Goal: Task Accomplishment & Management: Manage account settings

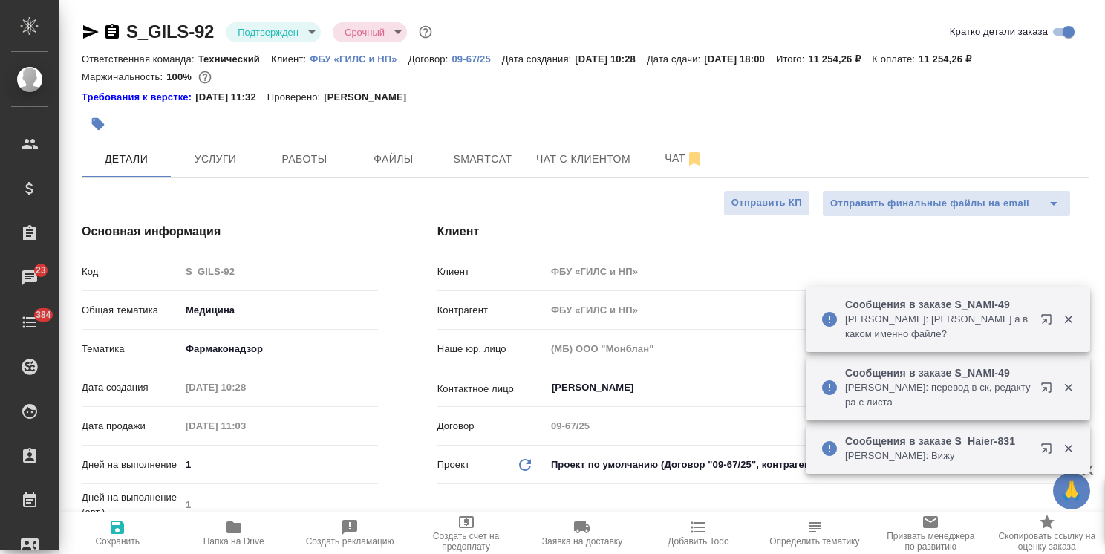
select select "RU"
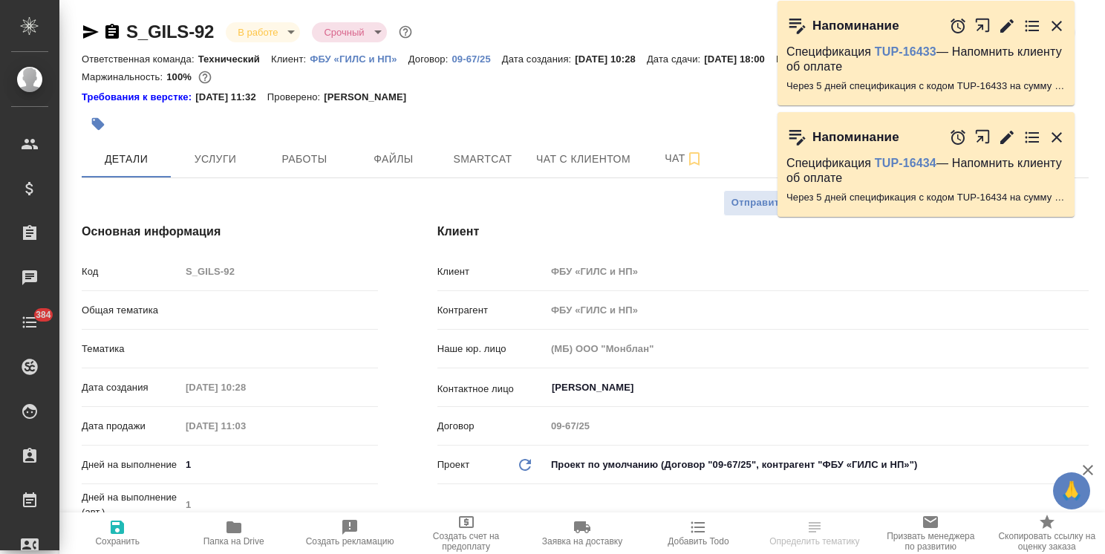
select select "RU"
type input "[PERSON_NAME]"
type input "Комаров Роман"
select select "RU"
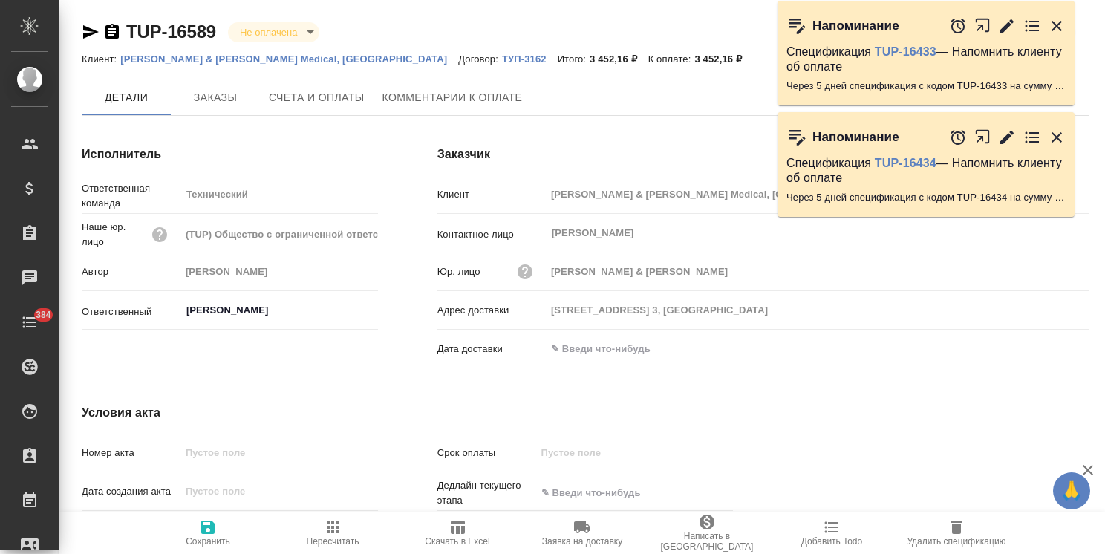
click at [217, 103] on span "Заказы" at bounding box center [215, 97] width 71 height 19
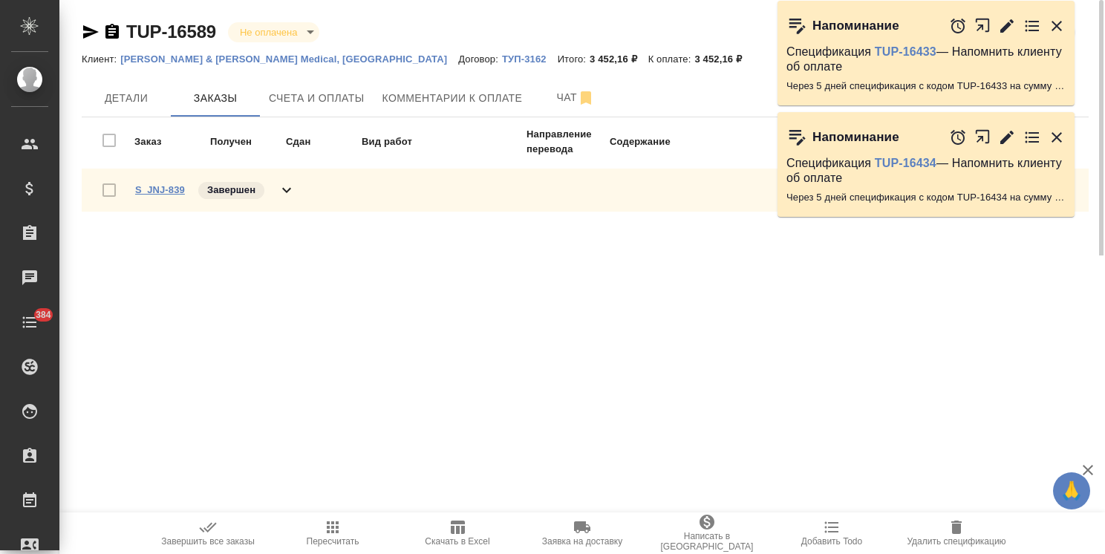
click at [158, 192] on link "S_JNJ-839" at bounding box center [160, 189] width 50 height 11
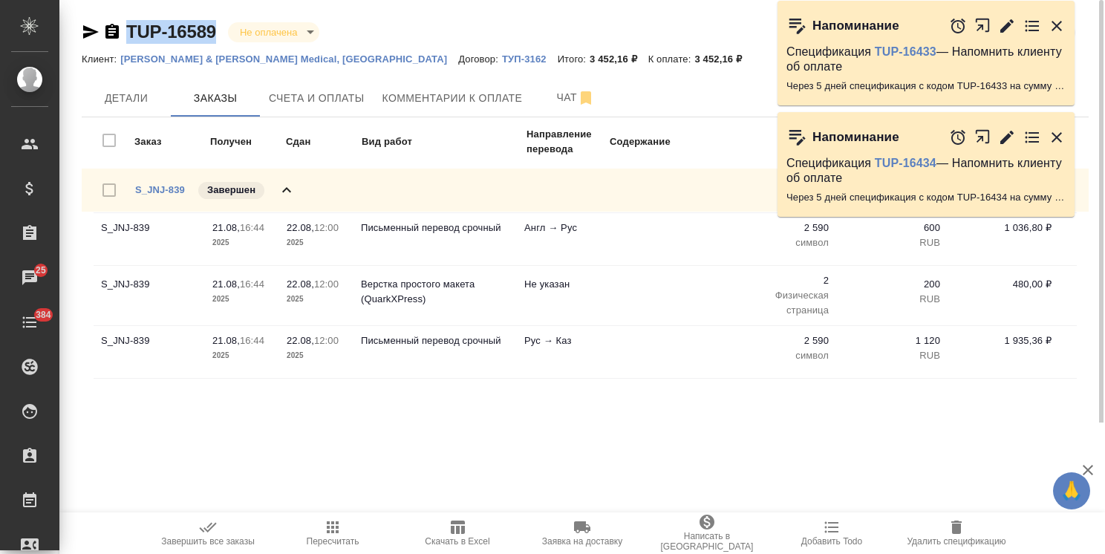
drag, startPoint x: 214, startPoint y: 13, endPoint x: 114, endPoint y: 6, distance: 100.5
click at [114, 15] on div "TUP-16589 Не оплачена notPayed Кратко детали спецификации Клиент: Johnson & Joh…" at bounding box center [585, 211] width 1023 height 422
copy link "TUP-16589"
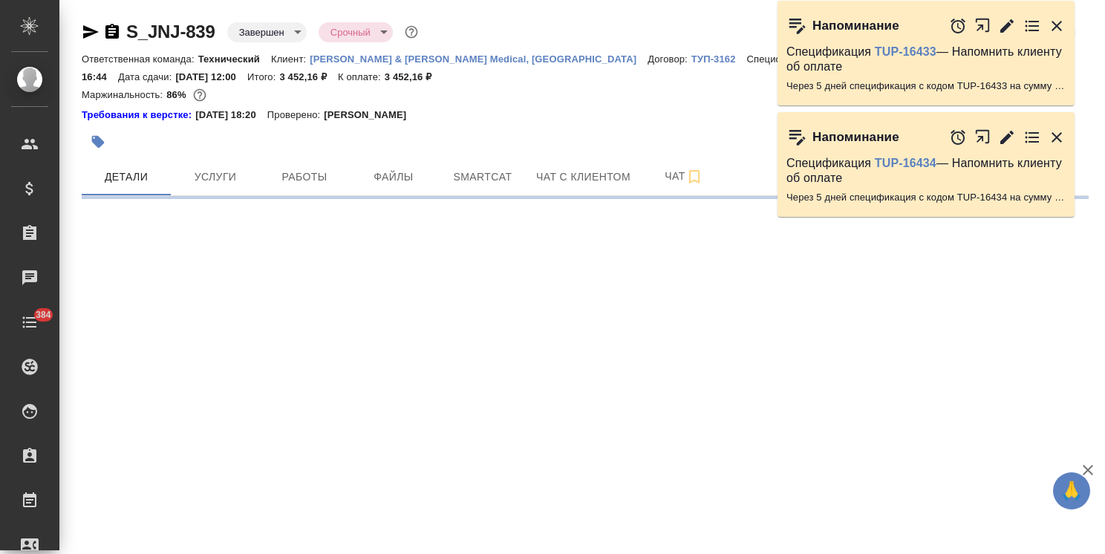
select select "RU"
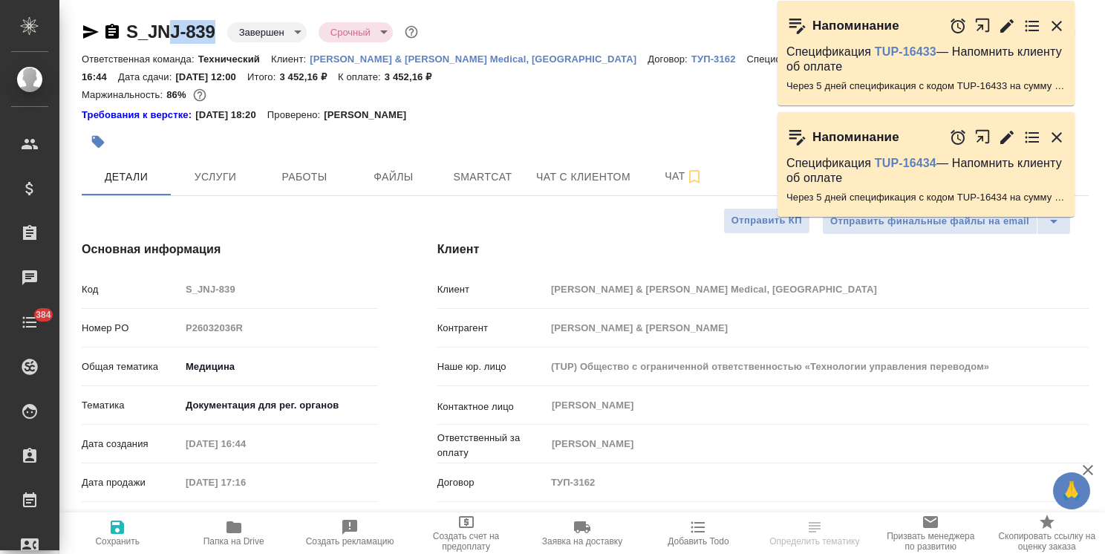
type textarea "x"
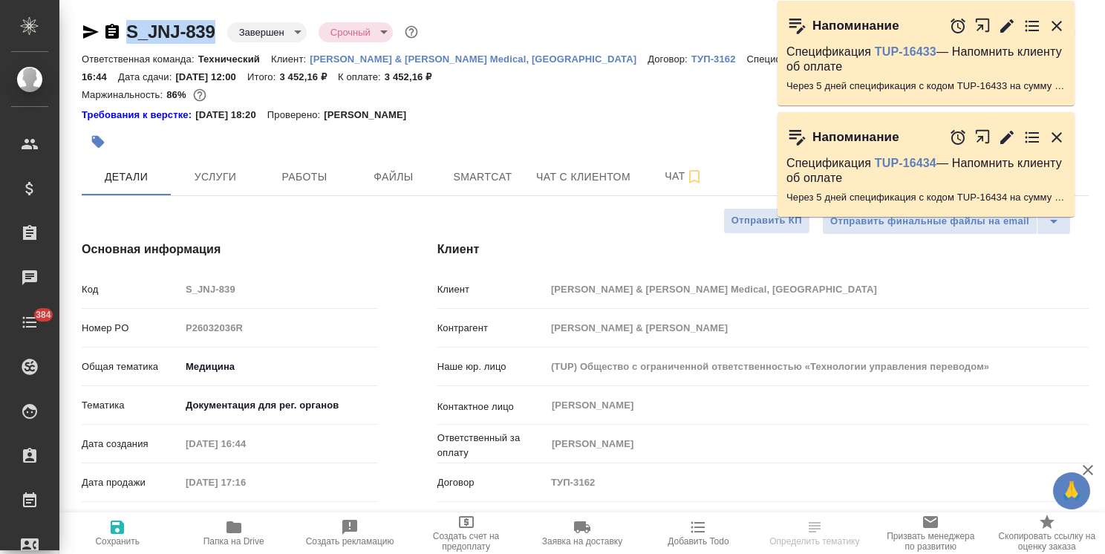
type textarea "x"
drag, startPoint x: 219, startPoint y: 13, endPoint x: 95, endPoint y: 23, distance: 124.4
type textarea "x"
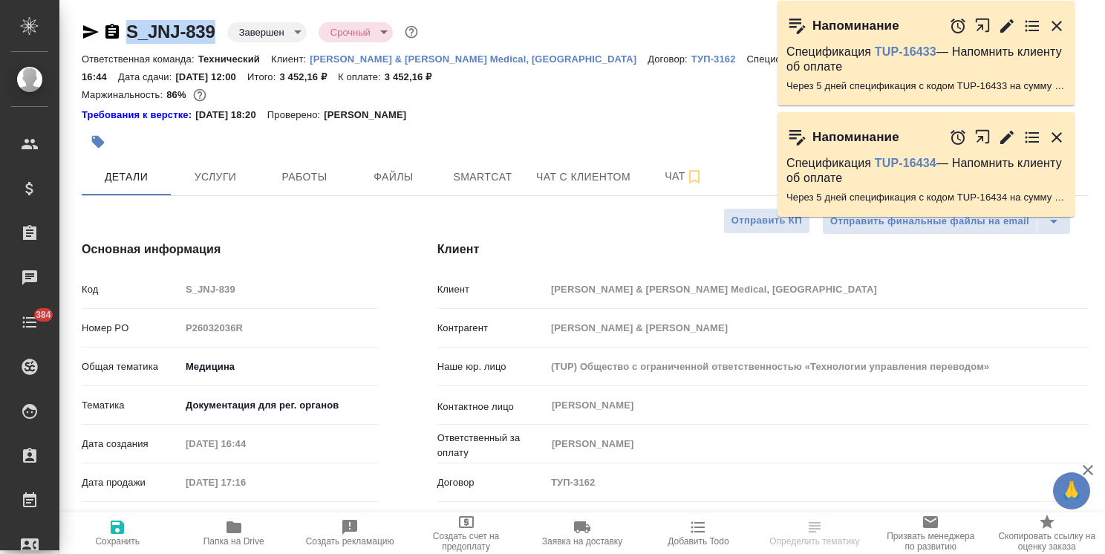
type textarea "x"
select select "RU"
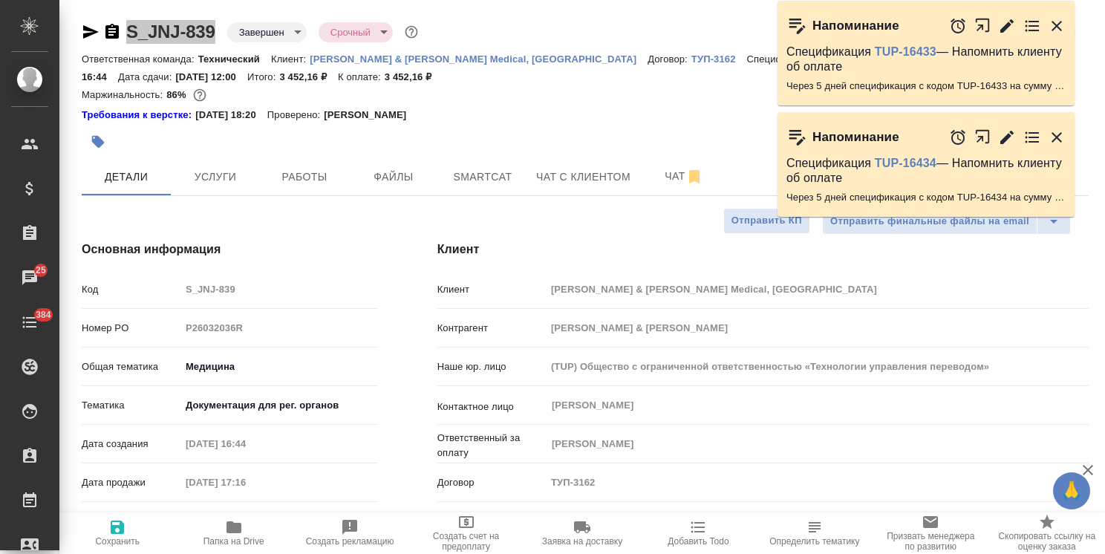
type textarea "x"
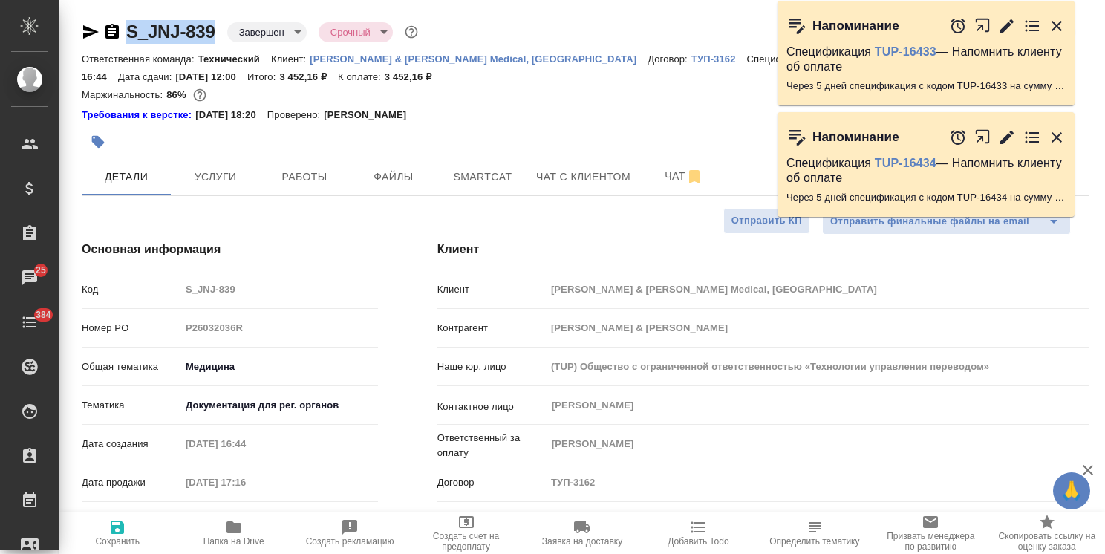
type textarea "x"
click at [241, 174] on span "Услуги" at bounding box center [215, 177] width 71 height 19
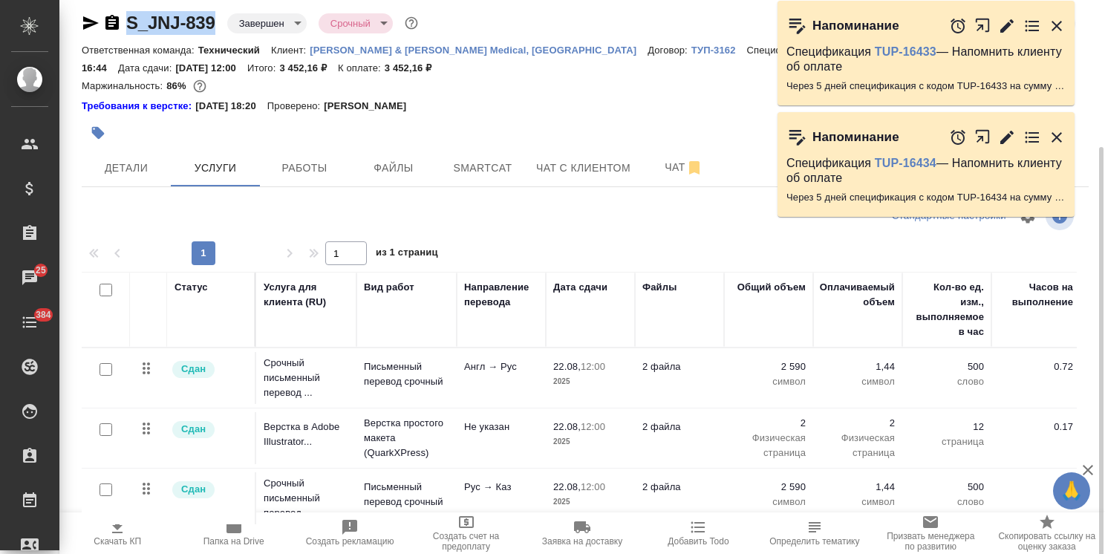
scroll to position [83, 0]
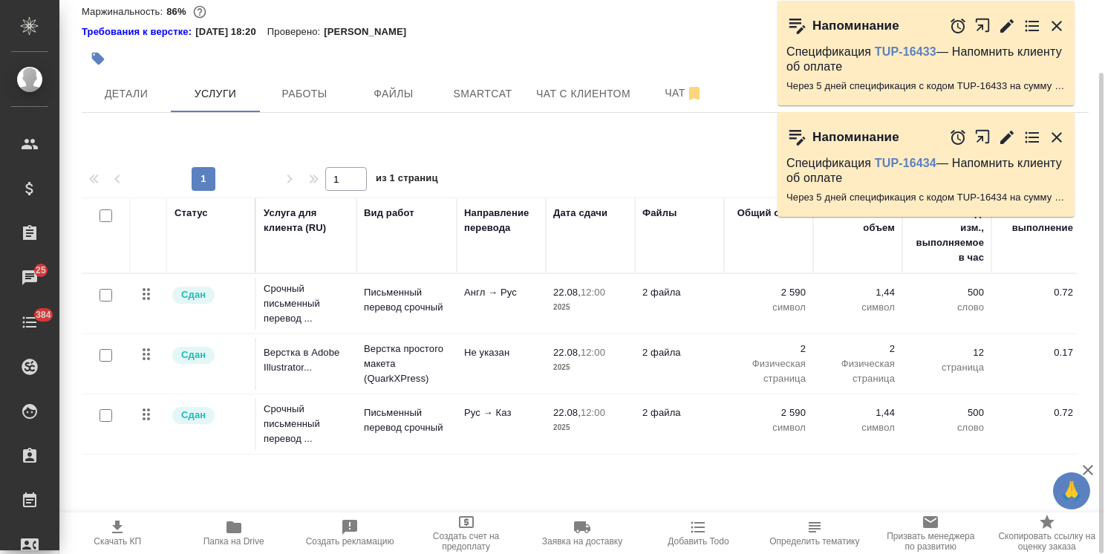
click at [244, 531] on span "Папка на Drive" at bounding box center [233, 532] width 98 height 28
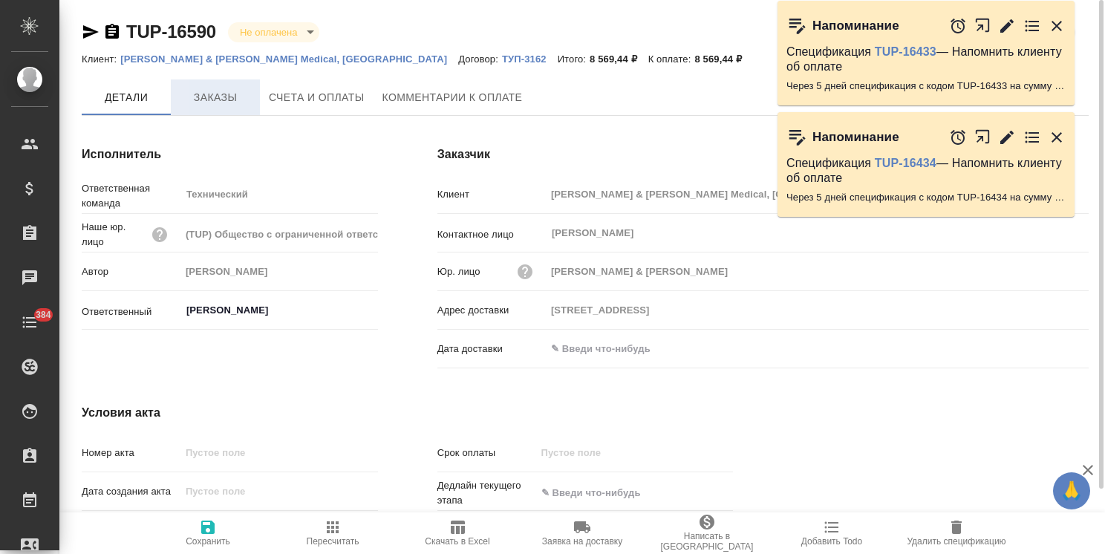
click at [221, 99] on span "Заказы" at bounding box center [215, 97] width 71 height 19
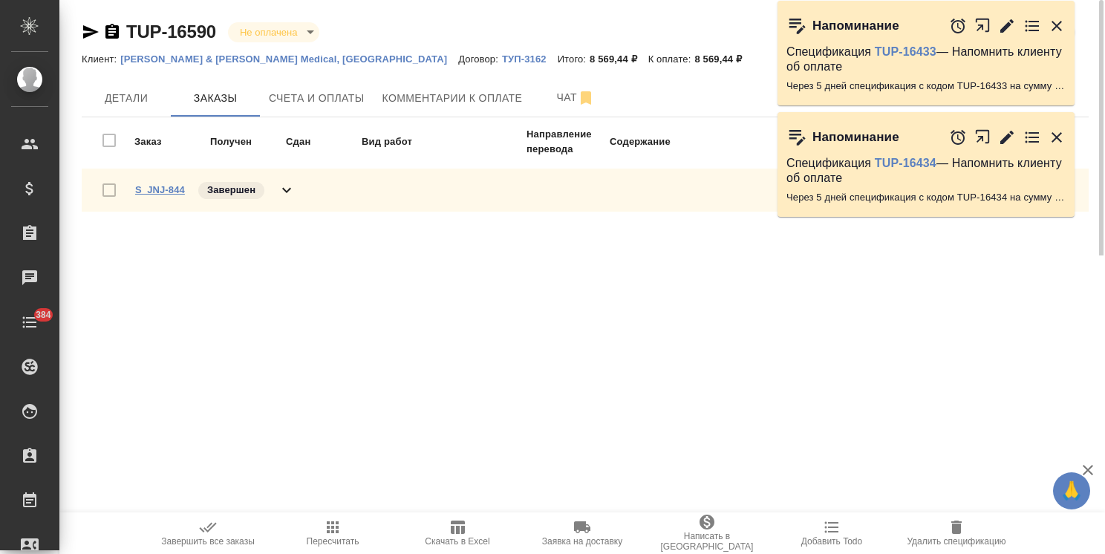
click at [161, 189] on link "S_JNJ-844" at bounding box center [160, 189] width 50 height 11
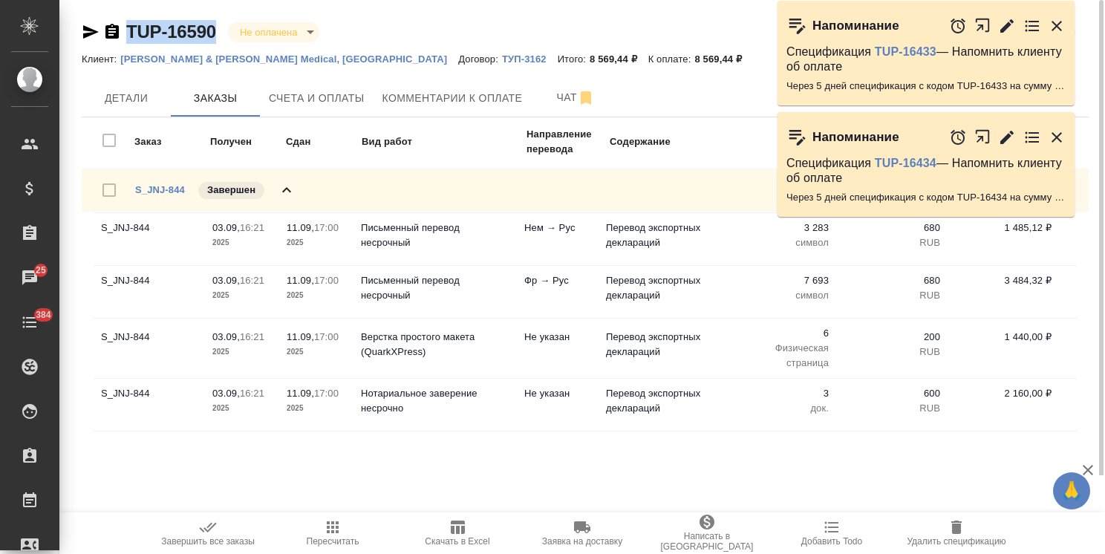
drag, startPoint x: 212, startPoint y: 19, endPoint x: 112, endPoint y: 19, distance: 99.5
click at [112, 19] on div "TUP-16590 Не оплачена notPayed Кратко детали спецификации Клиент: Johnson & Joh…" at bounding box center [585, 237] width 1023 height 475
copy link "TUP-16590"
click at [312, 95] on span "Счета и оплаты" at bounding box center [317, 98] width 96 height 19
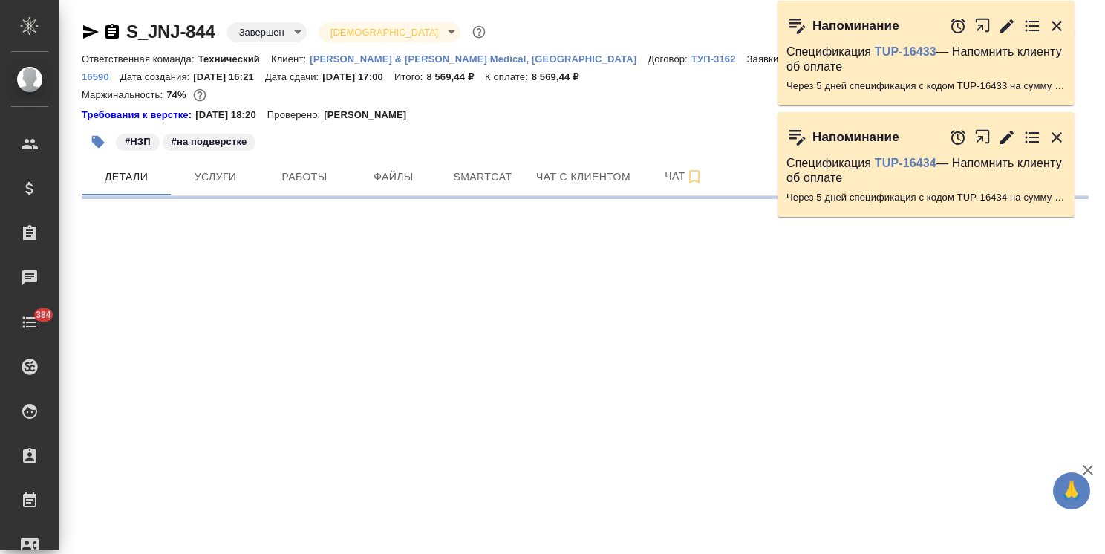
select select "RU"
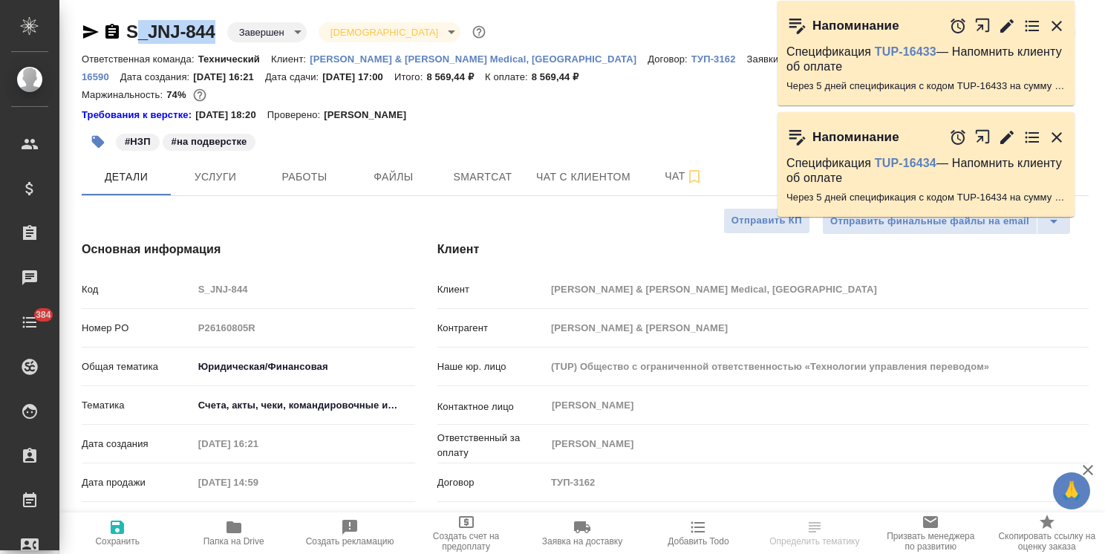
type textarea "x"
drag, startPoint x: 186, startPoint y: 19, endPoint x: 114, endPoint y: 16, distance: 72.1
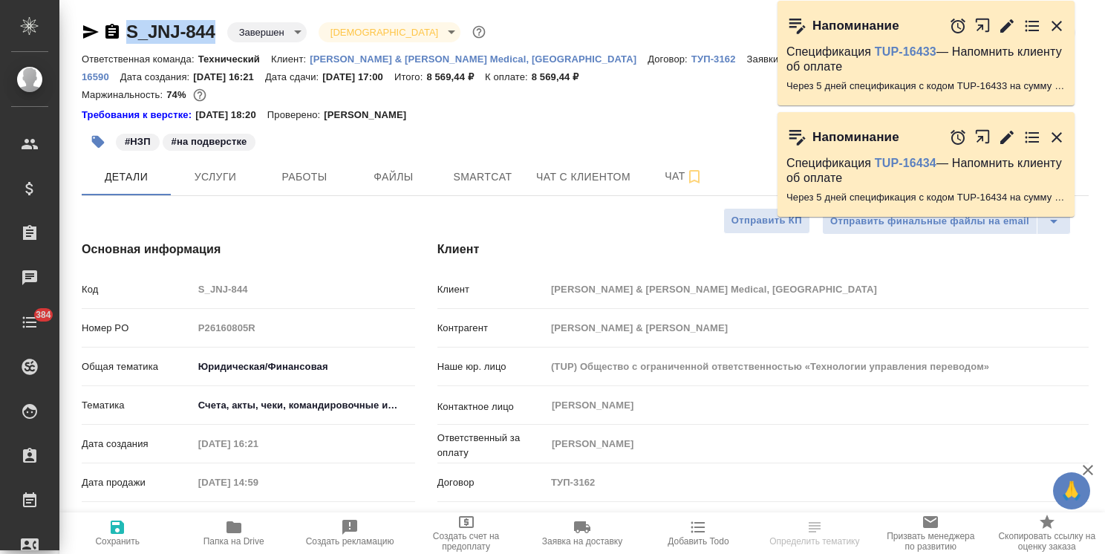
type textarea "x"
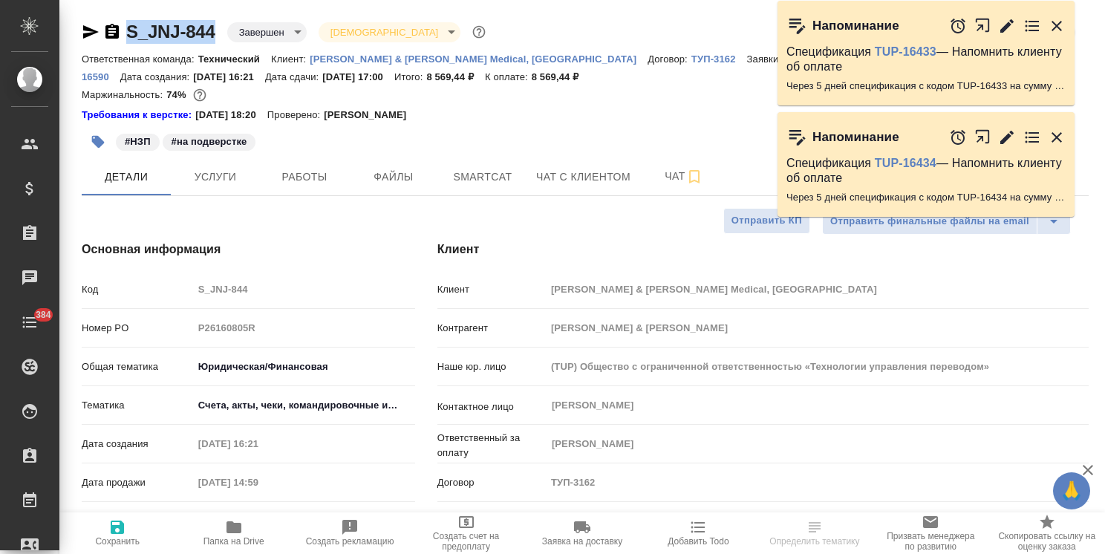
type textarea "x"
select select "RU"
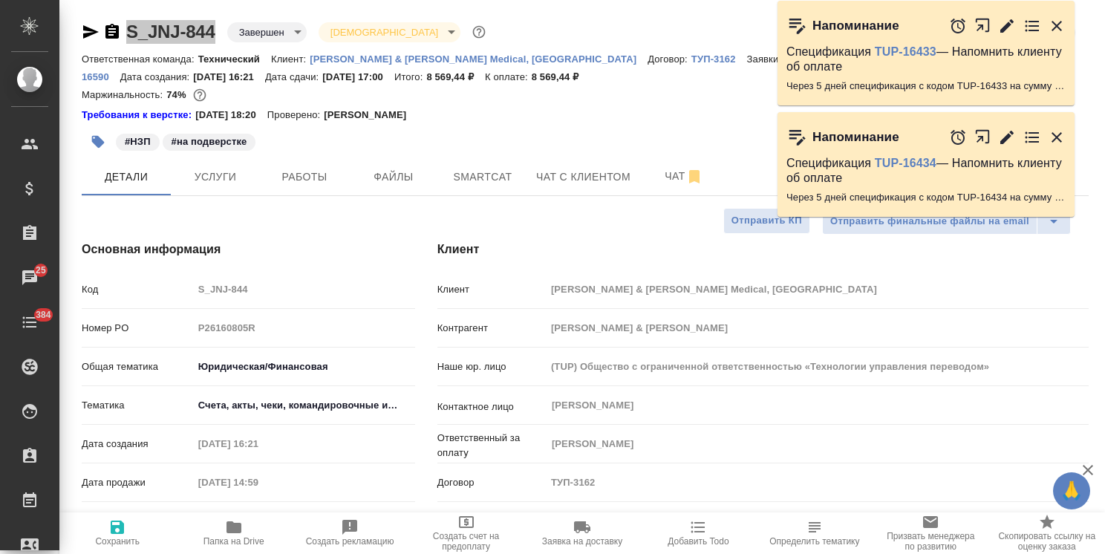
type textarea "x"
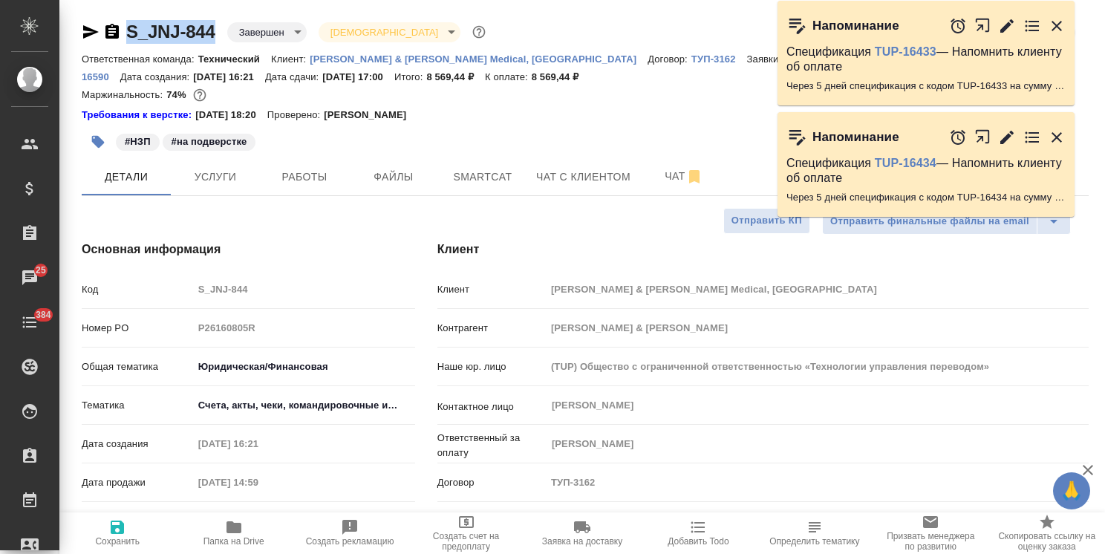
type textarea "x"
click at [238, 532] on icon "button" at bounding box center [233, 527] width 15 height 12
type textarea "x"
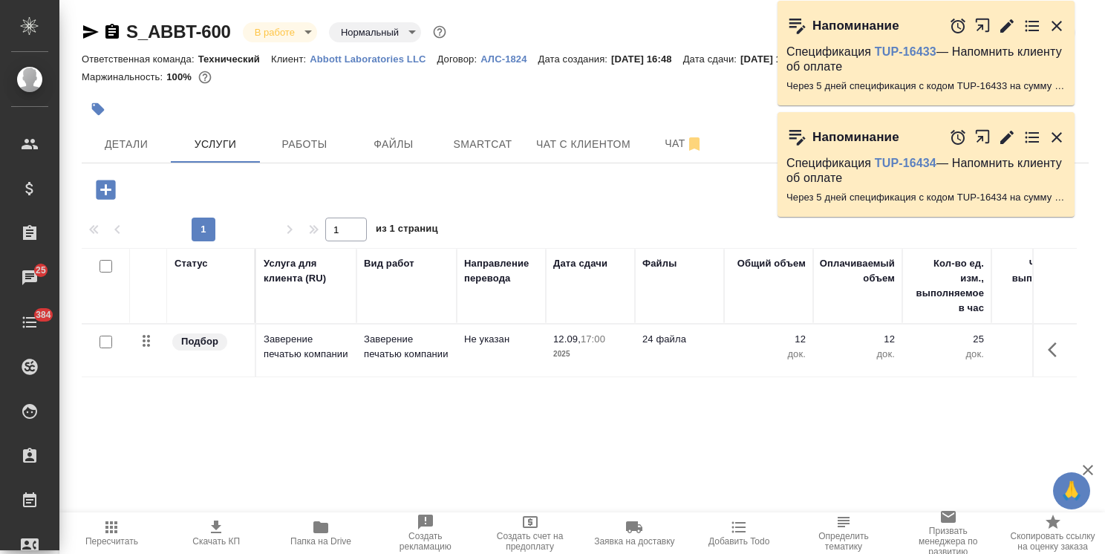
click at [317, 535] on icon "button" at bounding box center [321, 527] width 18 height 18
drag, startPoint x: 244, startPoint y: 11, endPoint x: 123, endPoint y: 16, distance: 120.4
click at [123, 16] on div "S_ABBT-600 В работе inProgress Нормальный normal Кратко детали заказа Ответстве…" at bounding box center [585, 302] width 1023 height 605
copy link "S_ABBT-600"
click at [296, 156] on button "Работы" at bounding box center [304, 143] width 89 height 37
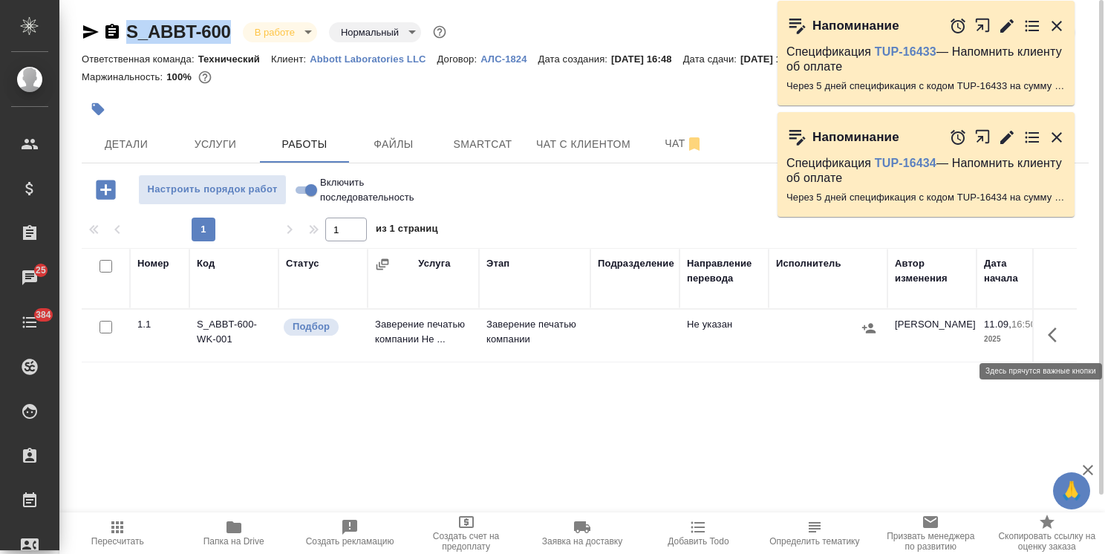
click at [1046, 336] on button "button" at bounding box center [1057, 335] width 36 height 36
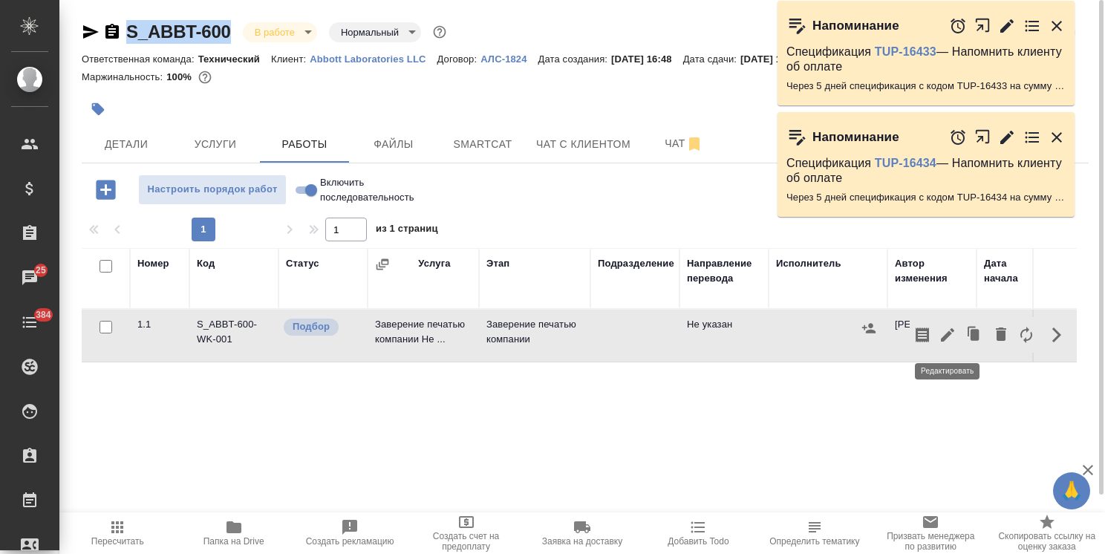
click at [947, 340] on icon "button" at bounding box center [948, 335] width 18 height 18
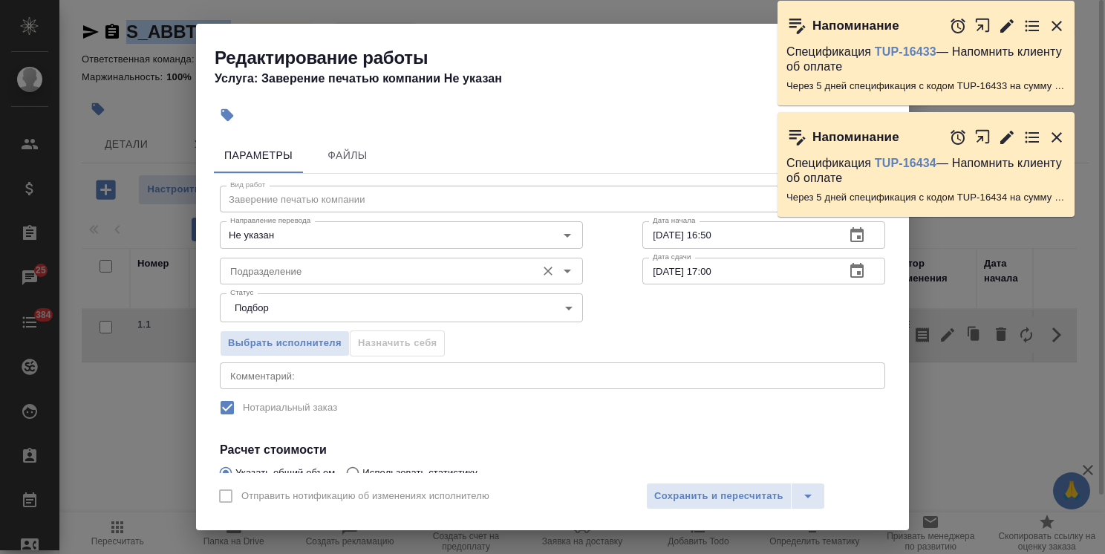
click at [298, 273] on input "Подразделение" at bounding box center [376, 271] width 304 height 18
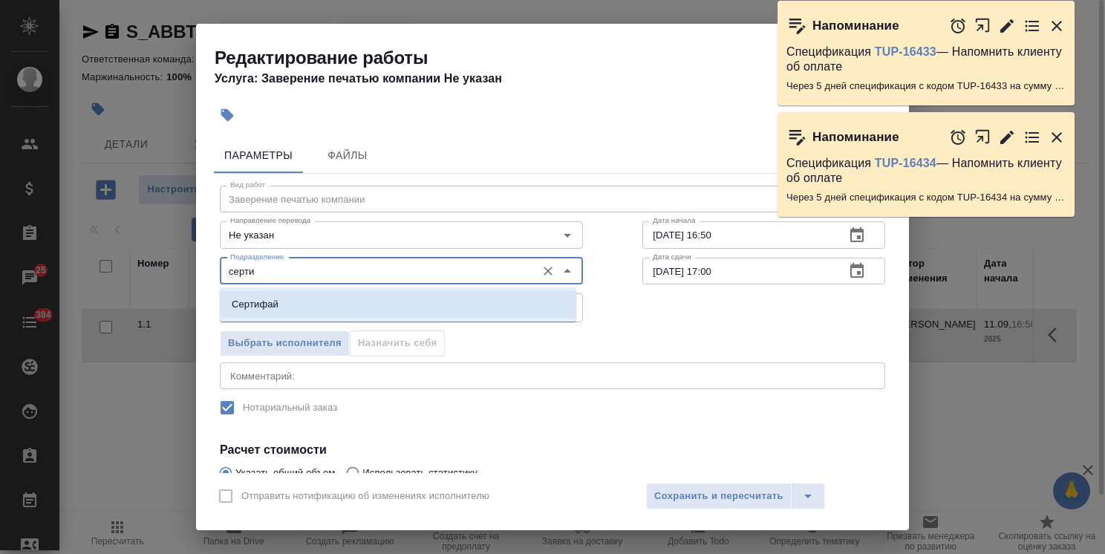
click at [263, 291] on li "Сертифай" at bounding box center [398, 304] width 356 height 27
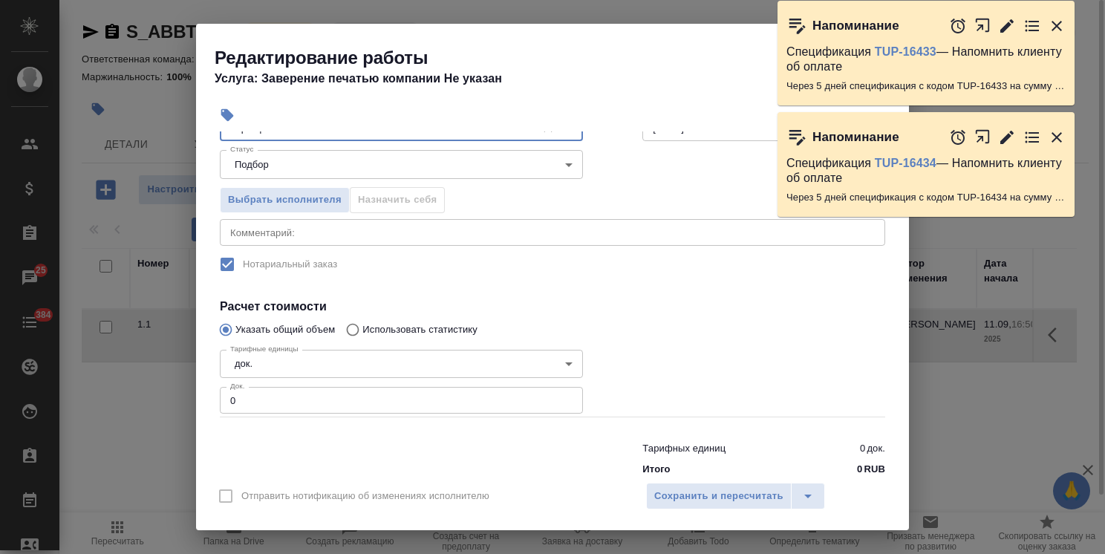
scroll to position [149, 0]
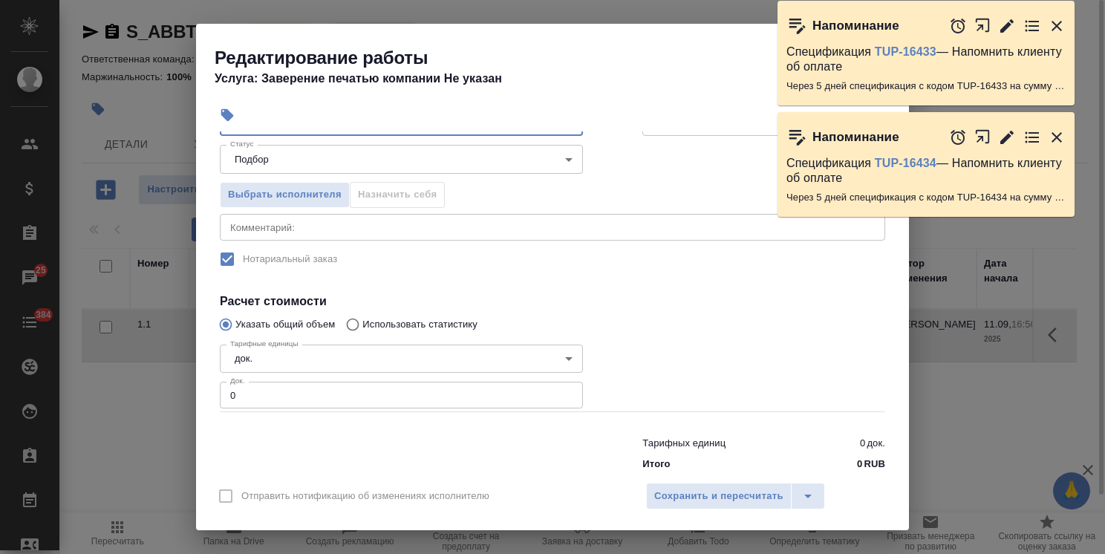
type input "Сертифай"
drag, startPoint x: 256, startPoint y: 392, endPoint x: 192, endPoint y: 397, distance: 64.8
click at [192, 397] on div "Редактирование работы Услуга: Заверение печатью компании Не указан Параметры Фа…" at bounding box center [552, 277] width 1105 height 554
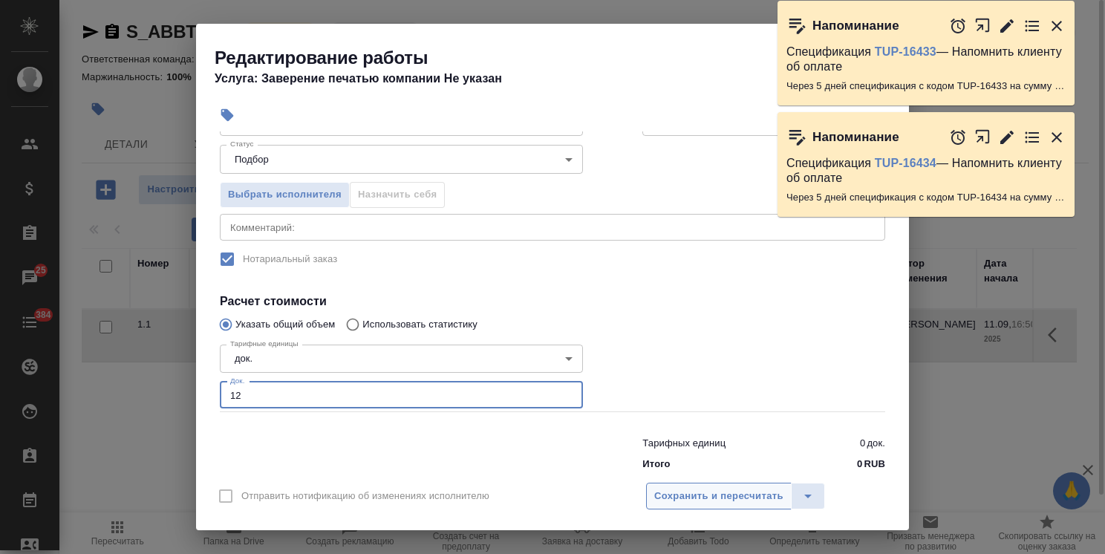
type input "12"
click at [689, 490] on span "Сохранить и пересчитать" at bounding box center [718, 496] width 129 height 17
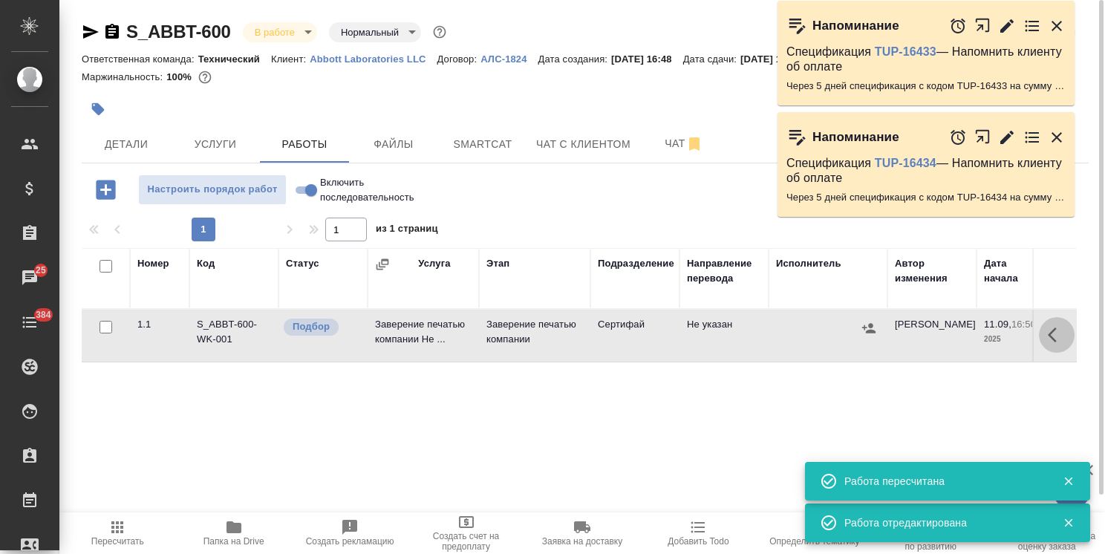
click at [1048, 334] on icon "button" at bounding box center [1057, 335] width 18 height 18
click at [955, 330] on icon "button" at bounding box center [948, 335] width 18 height 18
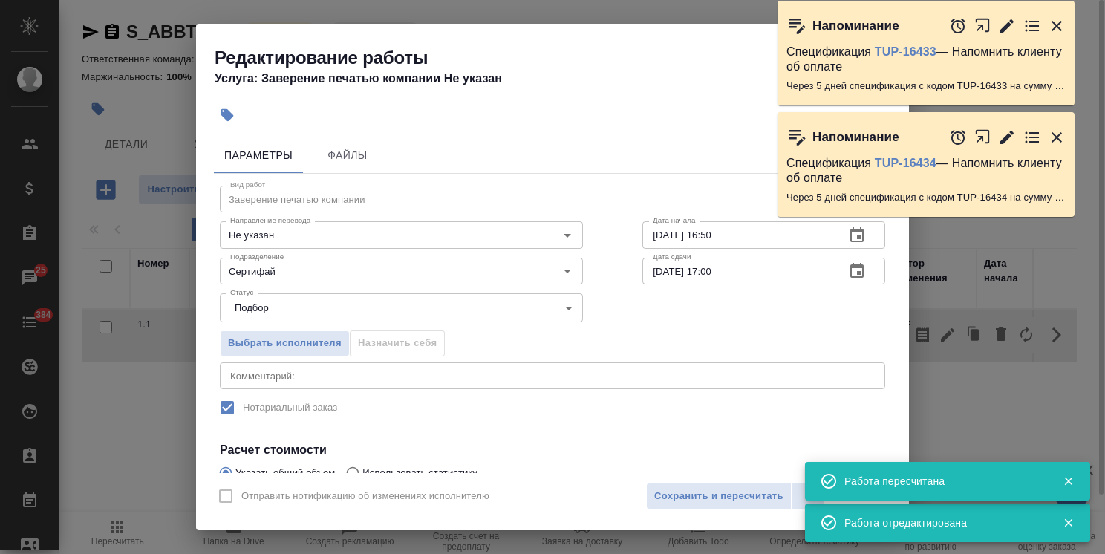
click at [560, 304] on body "🙏 .cls-1 fill:#fff; AWATERA Usmanova Olga Клиенты Спецификации Заказы 25 Чаты 3…" at bounding box center [552, 277] width 1105 height 554
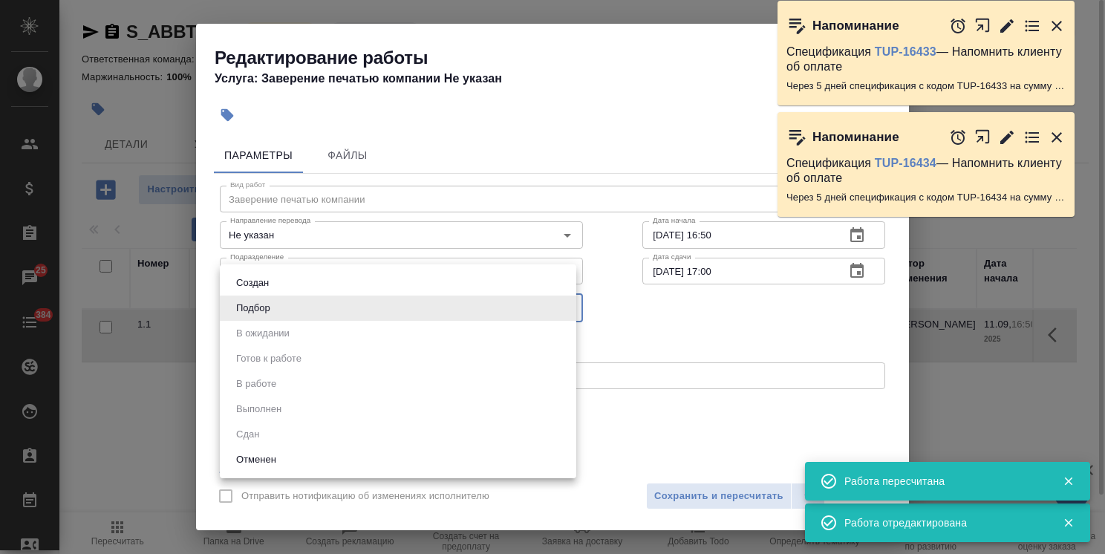
click at [615, 338] on div at bounding box center [552, 277] width 1105 height 554
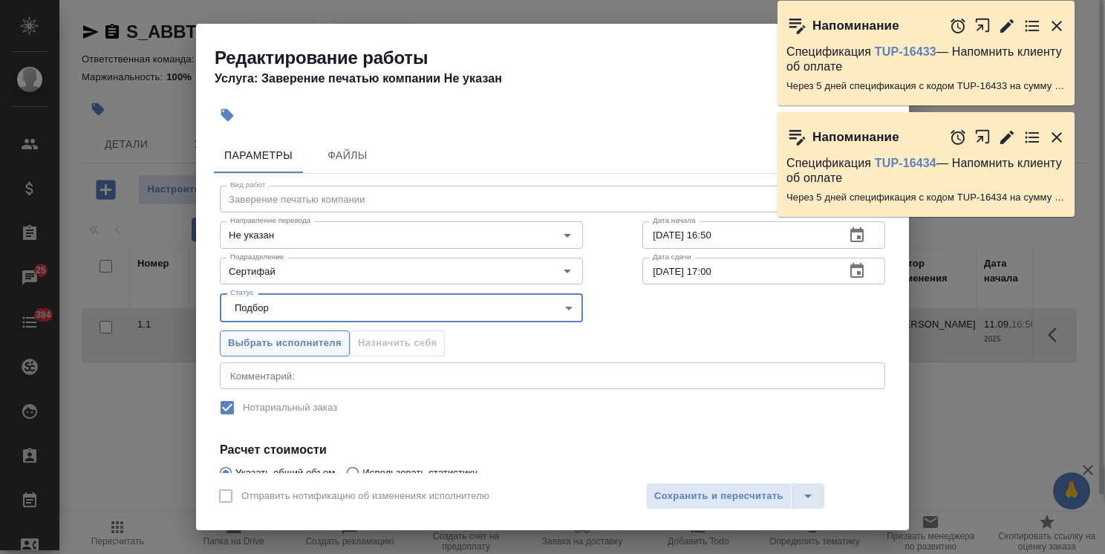
click at [284, 347] on span "Выбрать исполнителя" at bounding box center [285, 343] width 114 height 17
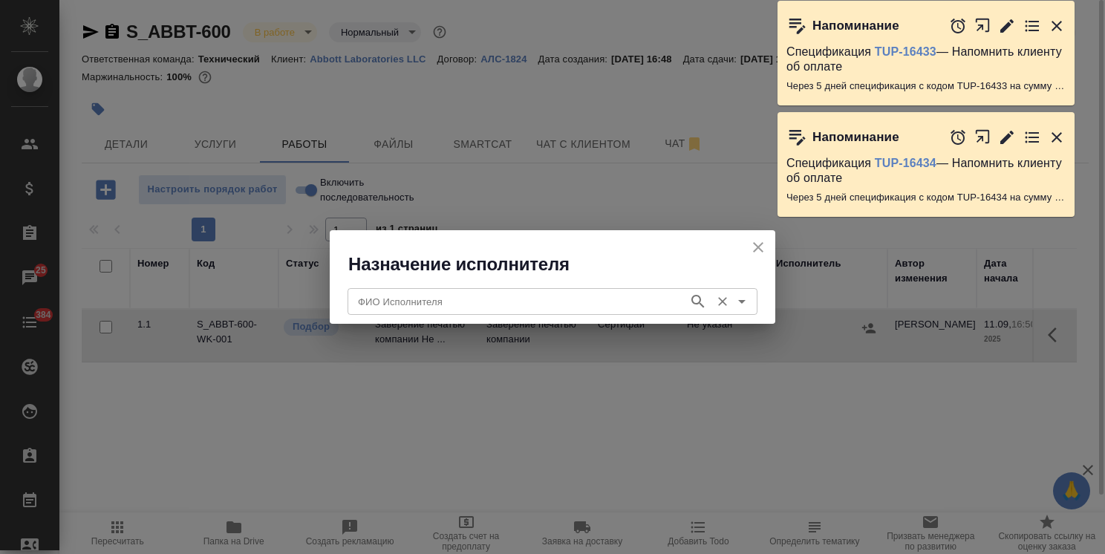
click at [448, 291] on div "ФИО Исполнителя" at bounding box center [553, 301] width 410 height 27
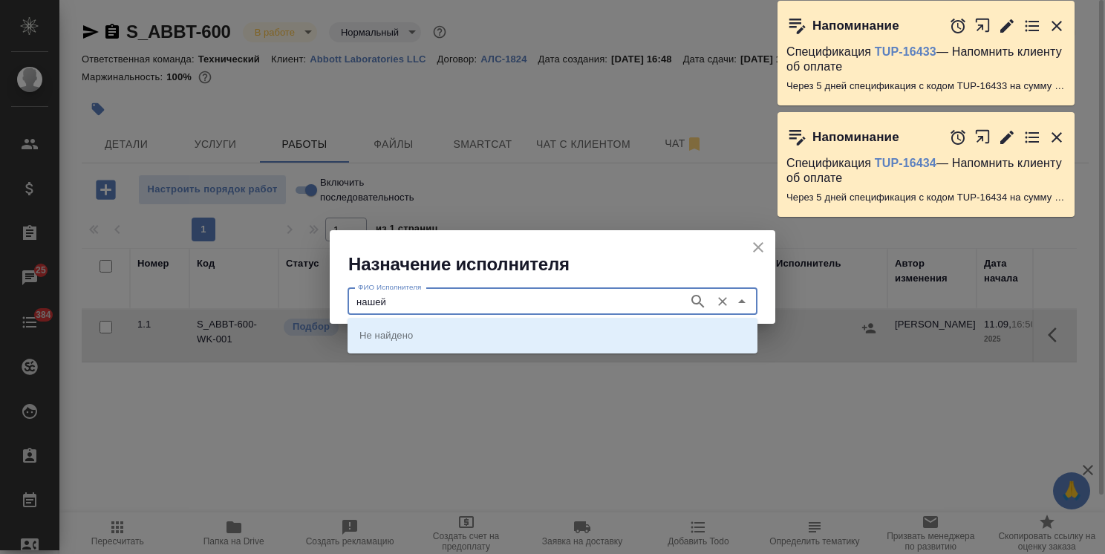
type input "нашей"
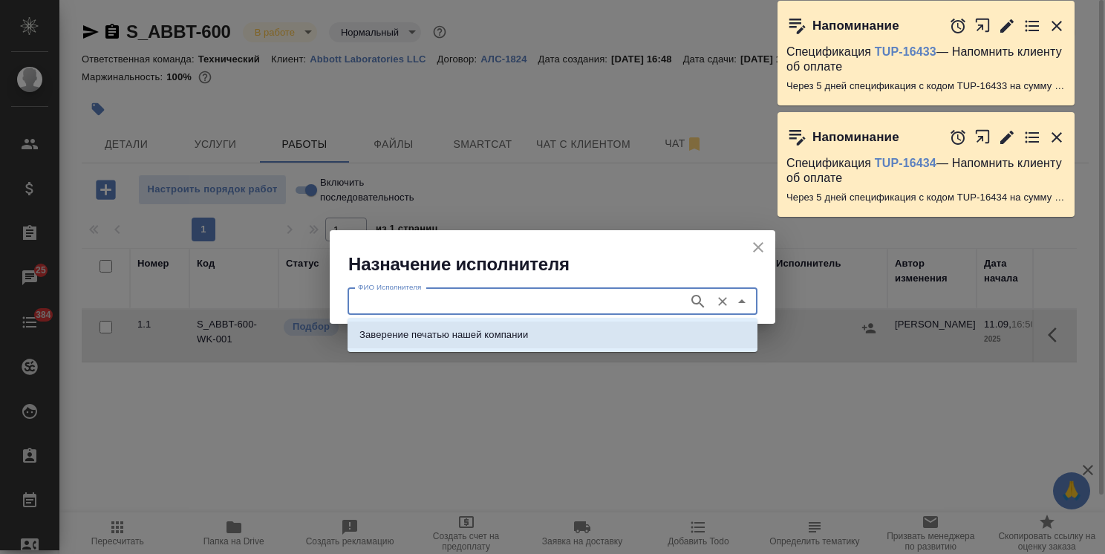
click at [433, 332] on p "Заверение печатью нашей компании" at bounding box center [443, 334] width 169 height 15
type input "Заверение печатью нашей компании"
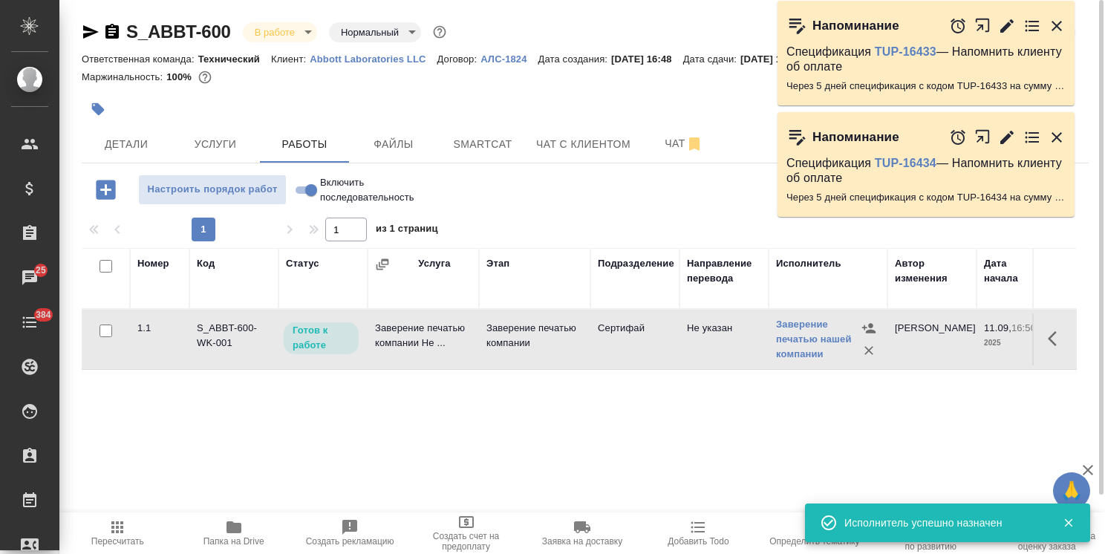
click at [437, 324] on td "Заверение печатью компании Не ..." at bounding box center [423, 339] width 111 height 52
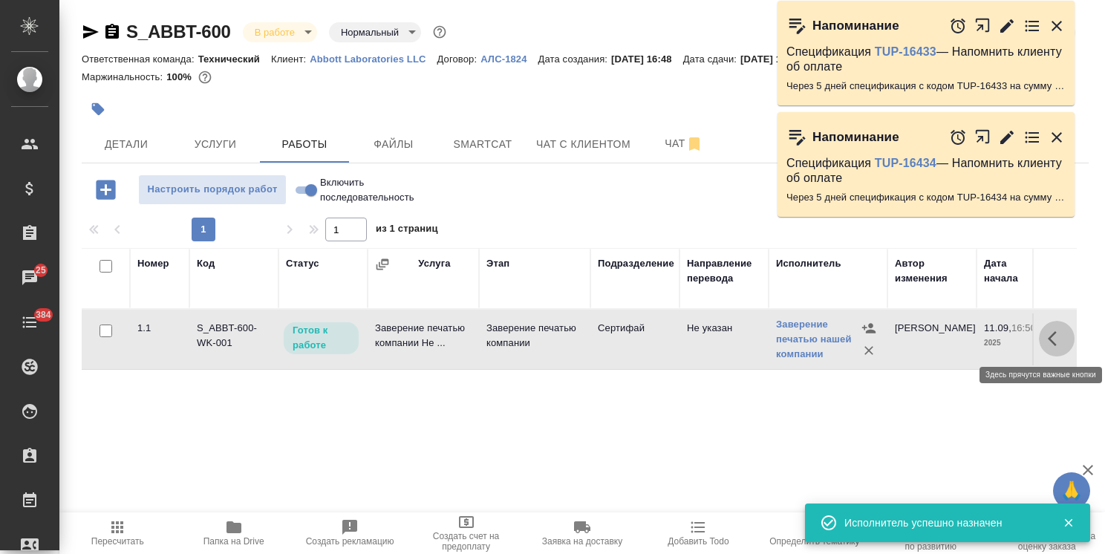
click at [1049, 338] on icon "button" at bounding box center [1052, 338] width 9 height 15
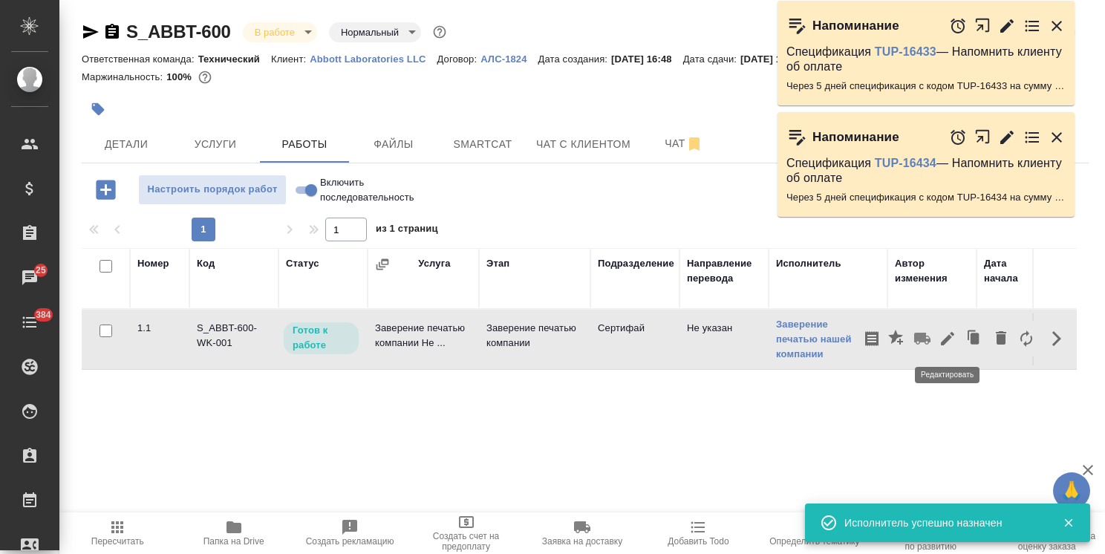
click at [953, 332] on icon "button" at bounding box center [948, 339] width 18 height 18
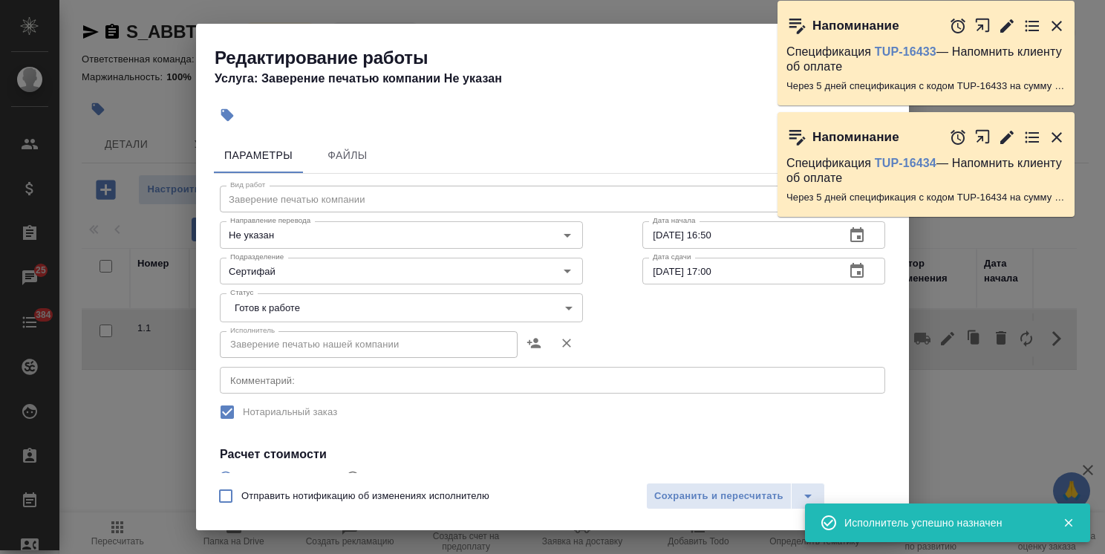
click at [303, 318] on body "🙏 .cls-1 fill:#fff; AWATERA Usmanova Olga Клиенты Спецификации Заказы 25 Чаты 3…" at bounding box center [552, 277] width 1105 height 554
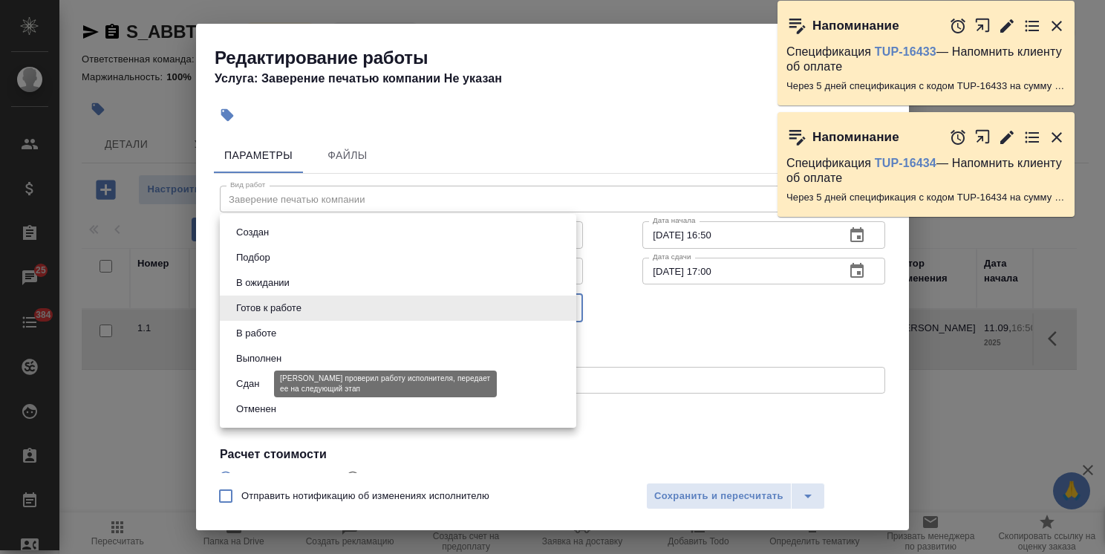
click at [247, 378] on button "Сдан" at bounding box center [248, 384] width 32 height 16
type input "closed"
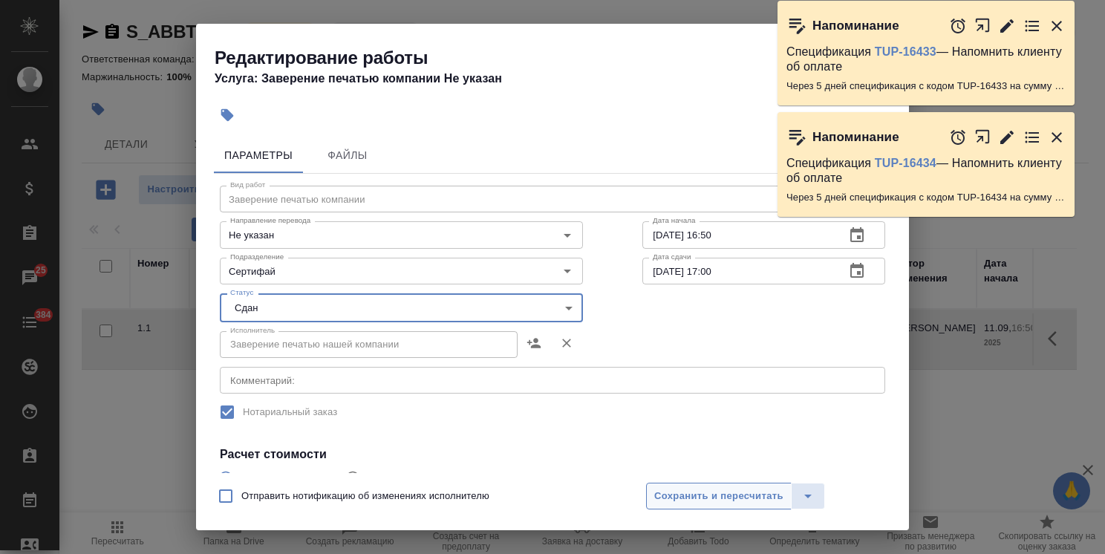
click at [689, 490] on span "Сохранить и пересчитать" at bounding box center [718, 496] width 129 height 17
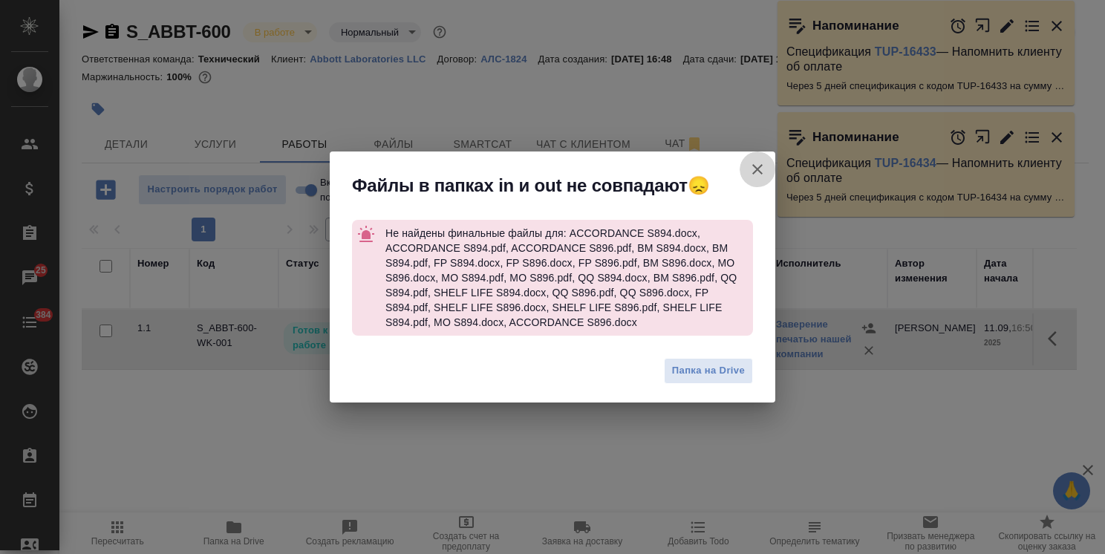
click at [760, 169] on icon "button" at bounding box center [757, 169] width 18 height 18
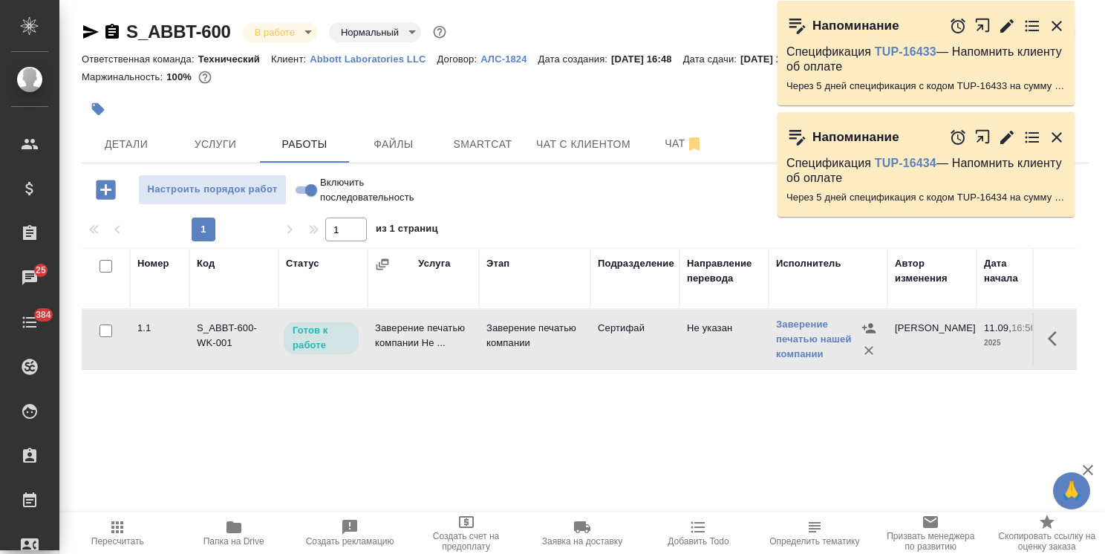
click at [1048, 344] on icon "button" at bounding box center [1057, 339] width 18 height 18
click at [944, 336] on icon "button" at bounding box center [948, 339] width 18 height 18
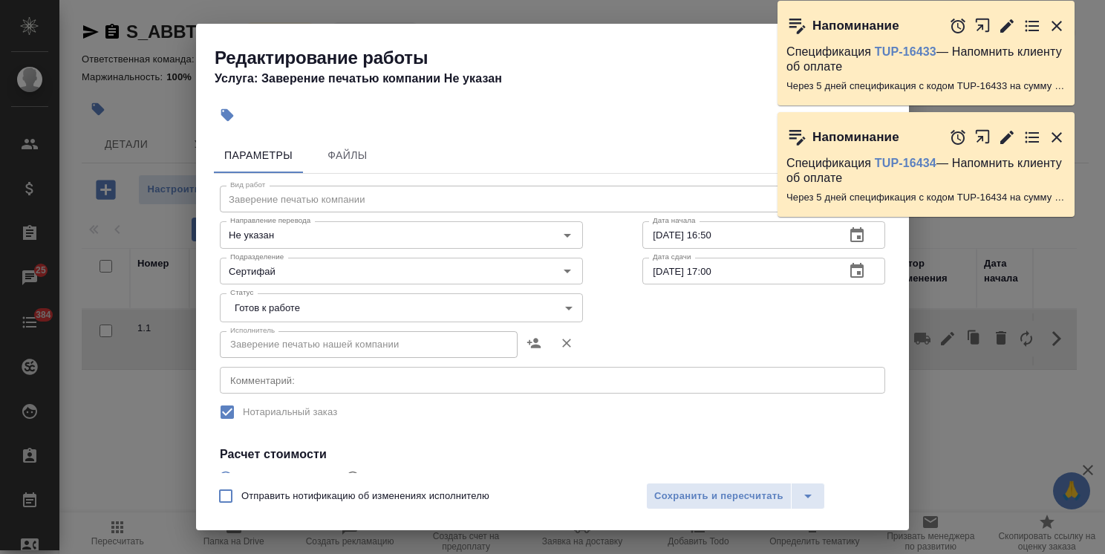
click at [277, 300] on body "🙏 .cls-1 fill:#fff; AWATERA Usmanova Olga Клиенты Спецификации Заказы 25 Чаты 3…" at bounding box center [552, 277] width 1105 height 554
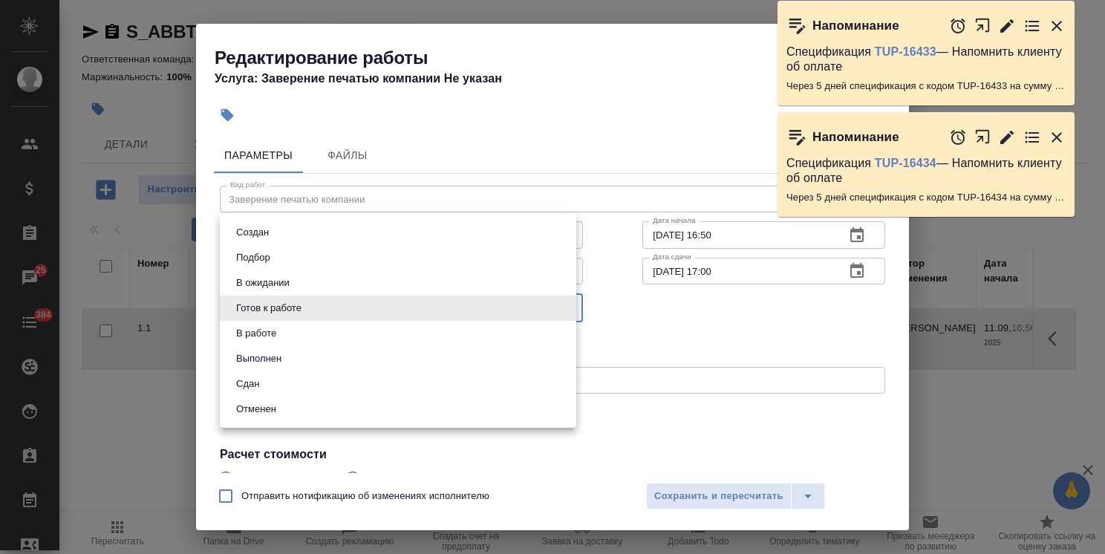
click at [269, 384] on li "Сдан" at bounding box center [398, 383] width 356 height 25
type input "closed"
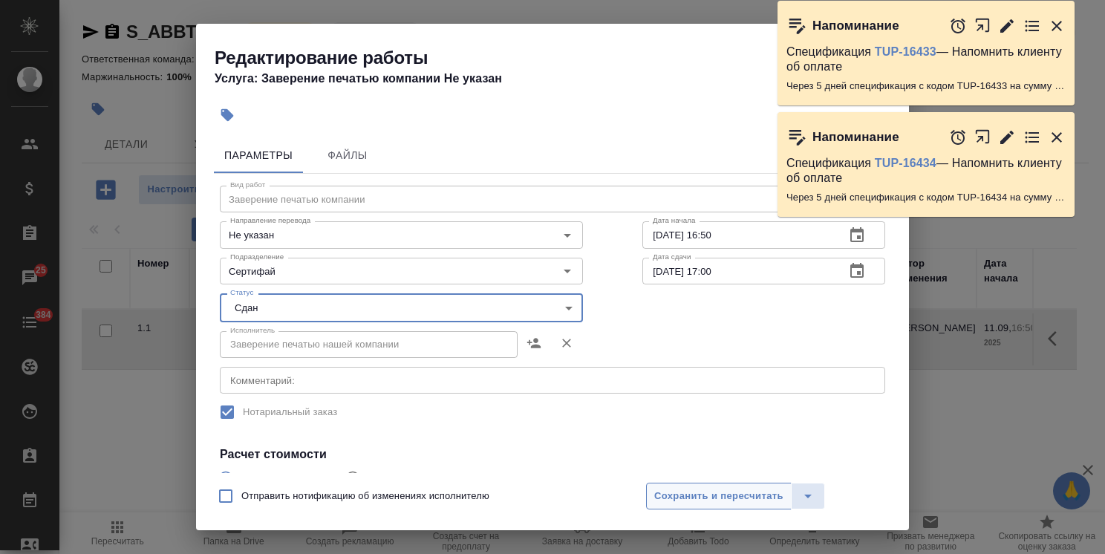
click at [721, 489] on span "Сохранить и пересчитать" at bounding box center [718, 496] width 129 height 17
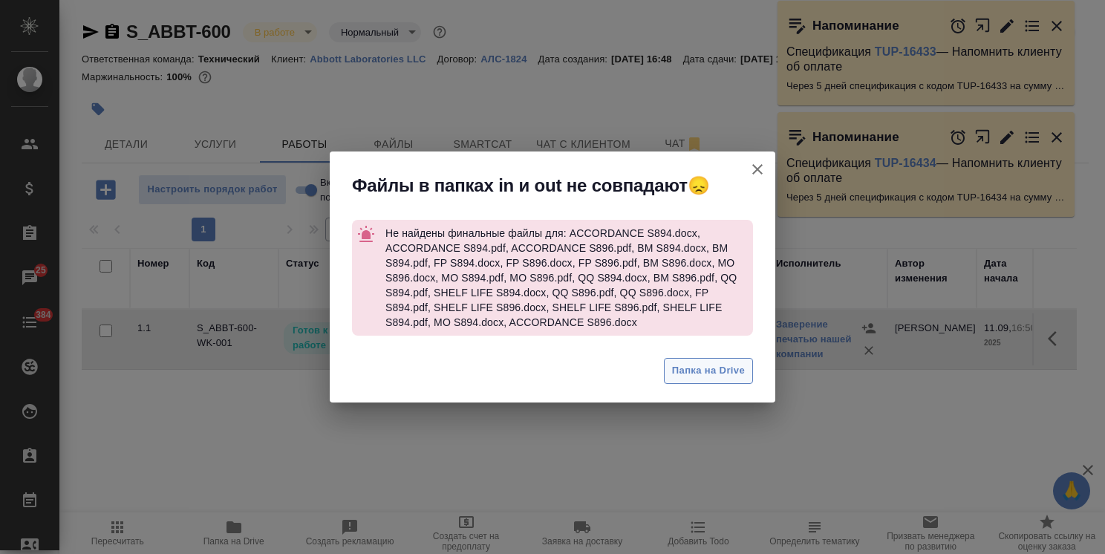
click at [691, 371] on span "Папка на Drive" at bounding box center [708, 370] width 73 height 17
click at [756, 163] on icon "button" at bounding box center [757, 169] width 18 height 18
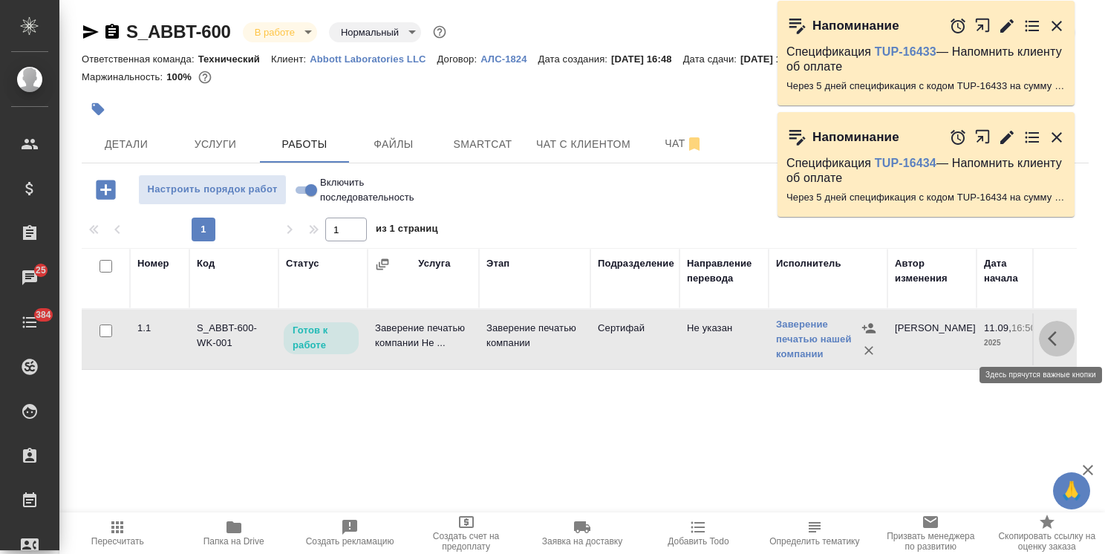
click at [1048, 334] on icon "button" at bounding box center [1057, 339] width 18 height 18
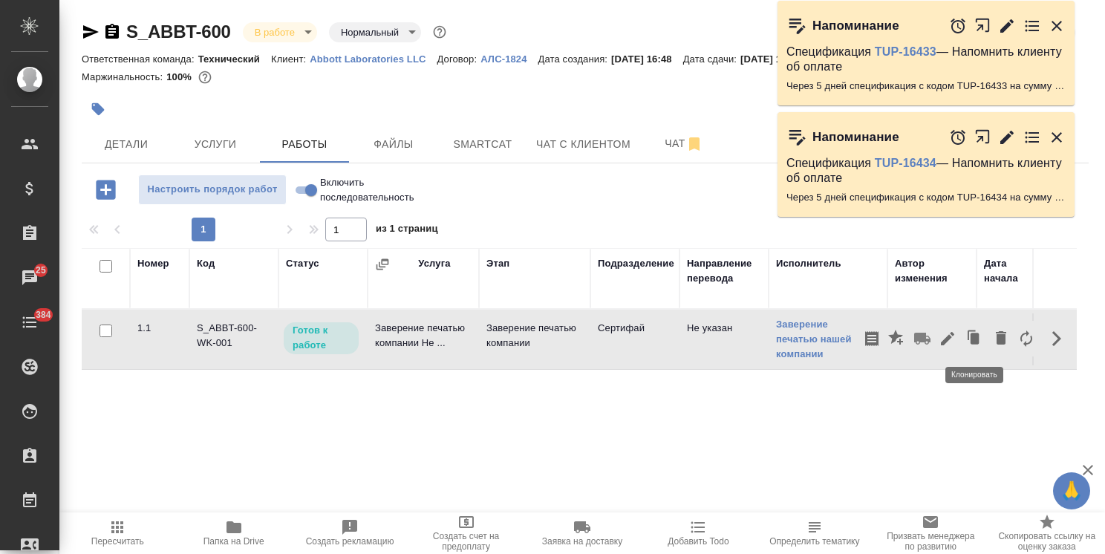
click at [953, 334] on icon "button" at bounding box center [948, 339] width 18 height 18
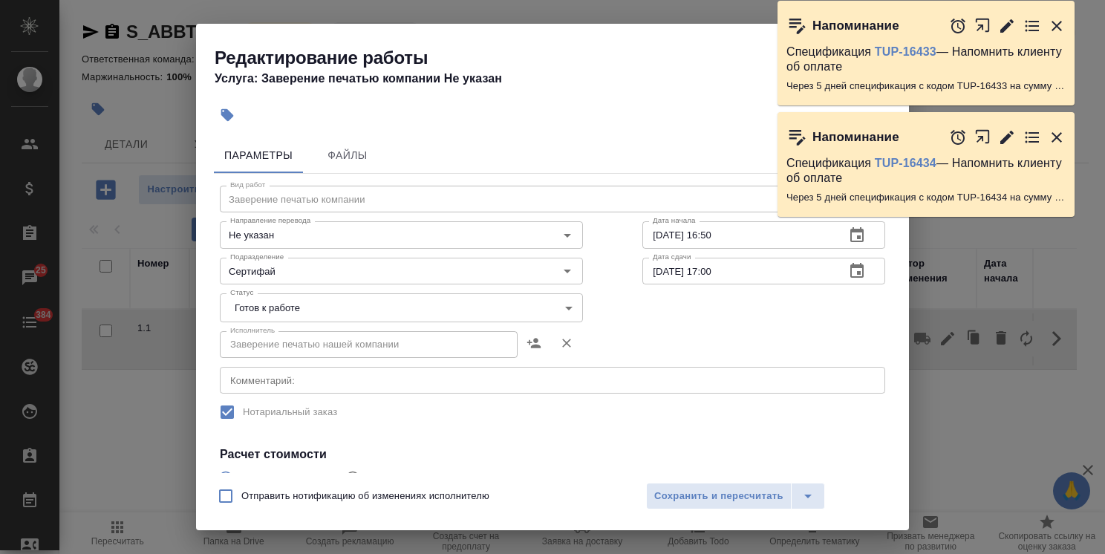
click at [290, 310] on body "🙏 .cls-1 fill:#fff; AWATERA Usmanova Olga Клиенты Спецификации Заказы 25 Чаты 3…" at bounding box center [552, 277] width 1105 height 554
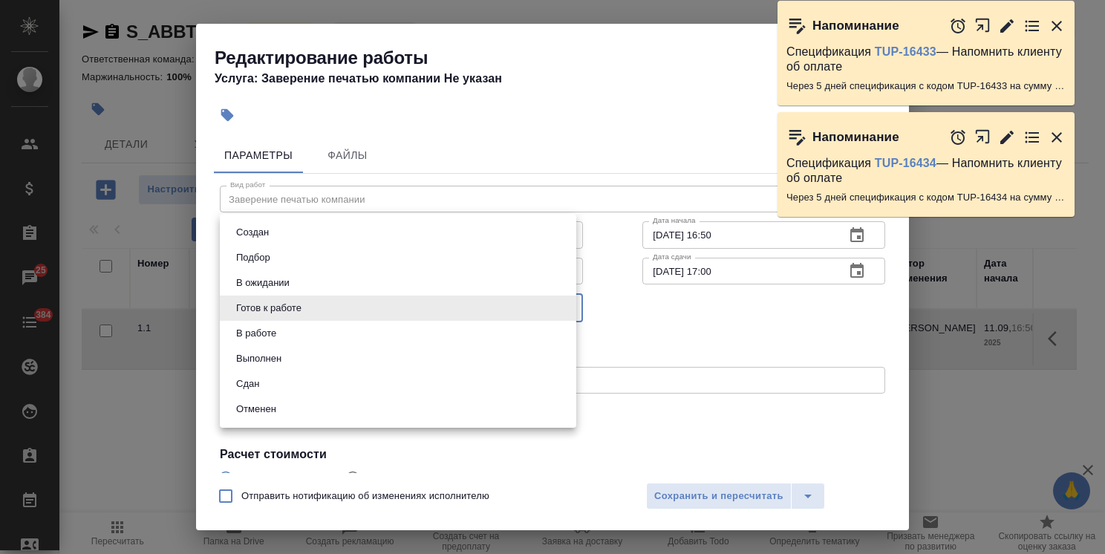
click at [267, 382] on li "Сдан" at bounding box center [398, 383] width 356 height 25
type input "closed"
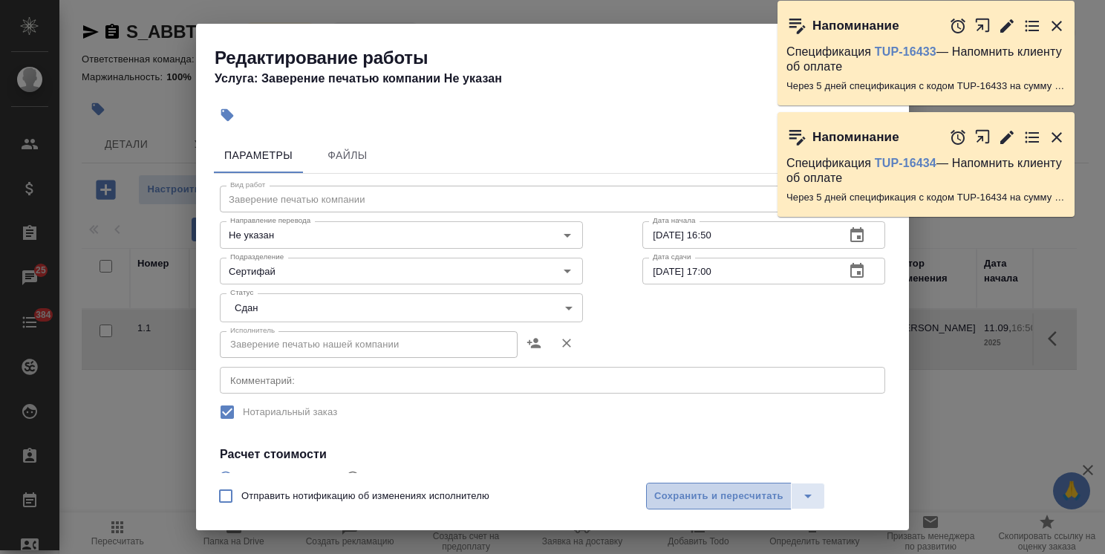
click at [737, 504] on span "Сохранить и пересчитать" at bounding box center [718, 496] width 129 height 17
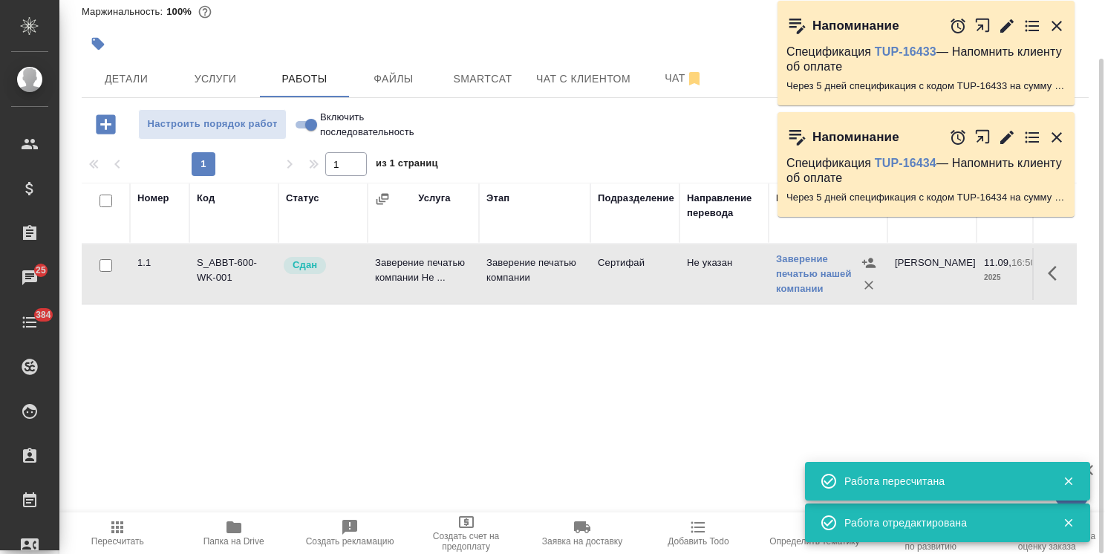
scroll to position [0, 0]
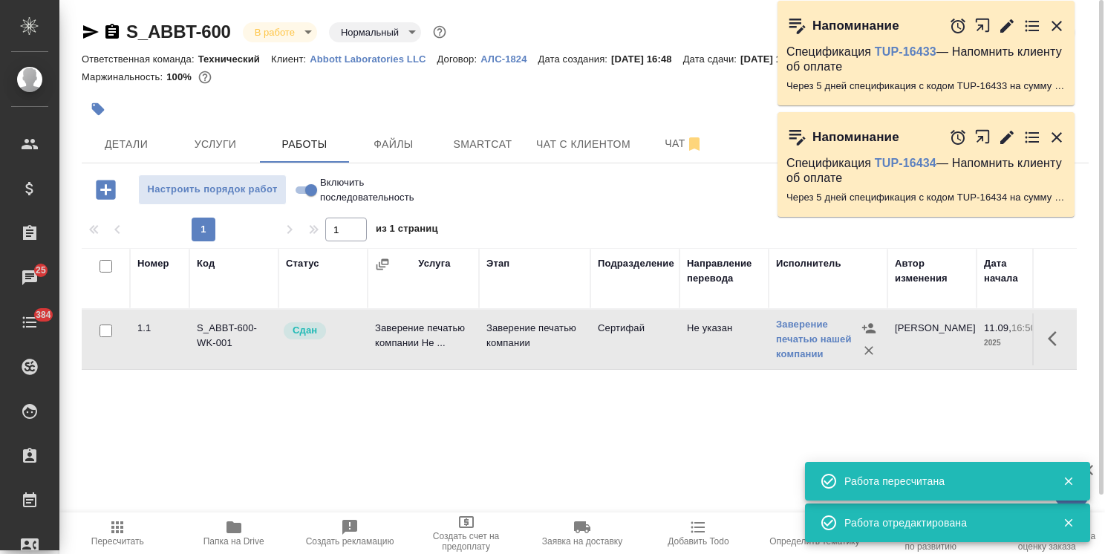
click at [303, 41] on body "🙏 .cls-1 fill:#fff; AWATERA Usmanova Olga Клиенты Спецификации Заказы 25 Чаты 3…" at bounding box center [552, 277] width 1105 height 554
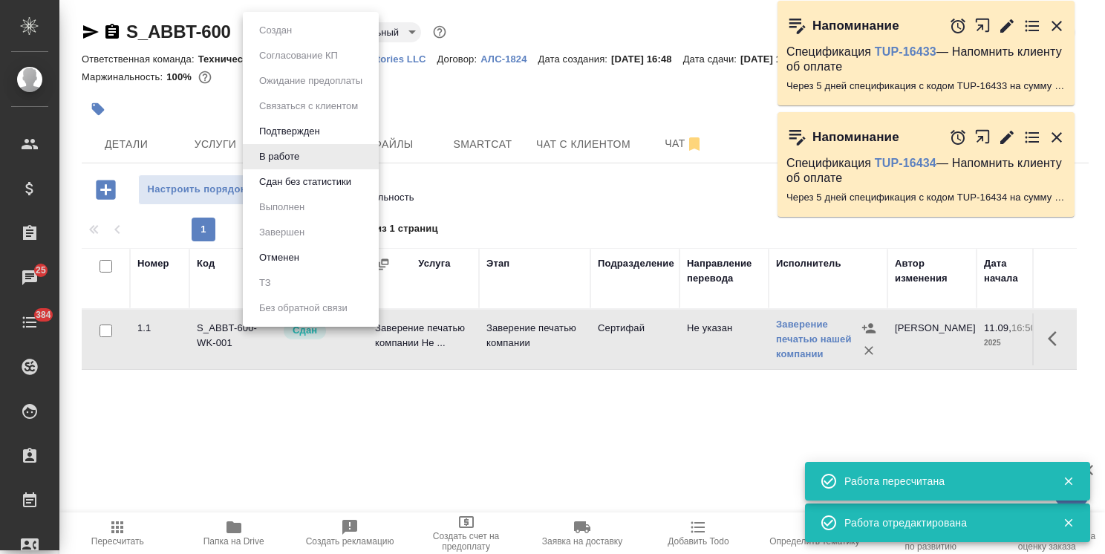
click at [308, 174] on button "Сдан без статистики" at bounding box center [305, 182] width 101 height 16
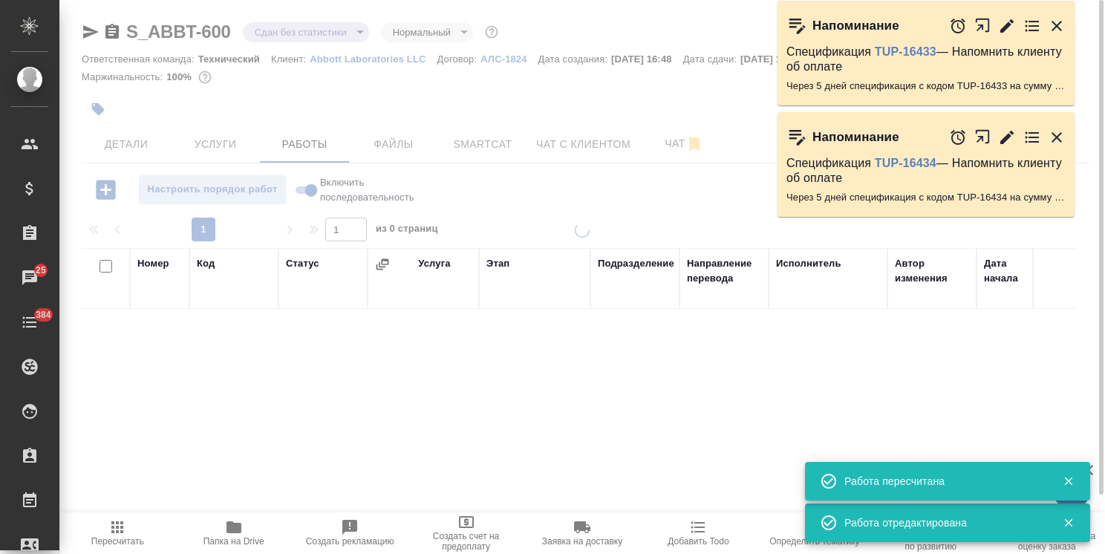
click at [305, 30] on body "🙏 .cls-1 fill:#fff; AWATERA Usmanova Olga Клиенты Спецификации Заказы 25 Чаты 3…" at bounding box center [552, 277] width 1105 height 554
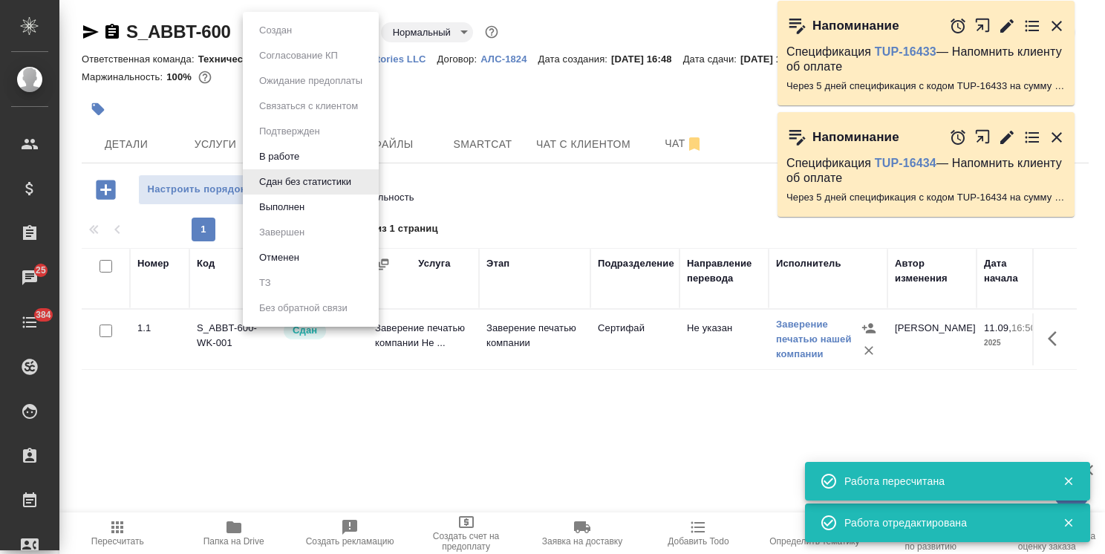
click at [302, 208] on button "Выполнен" at bounding box center [282, 207] width 54 height 16
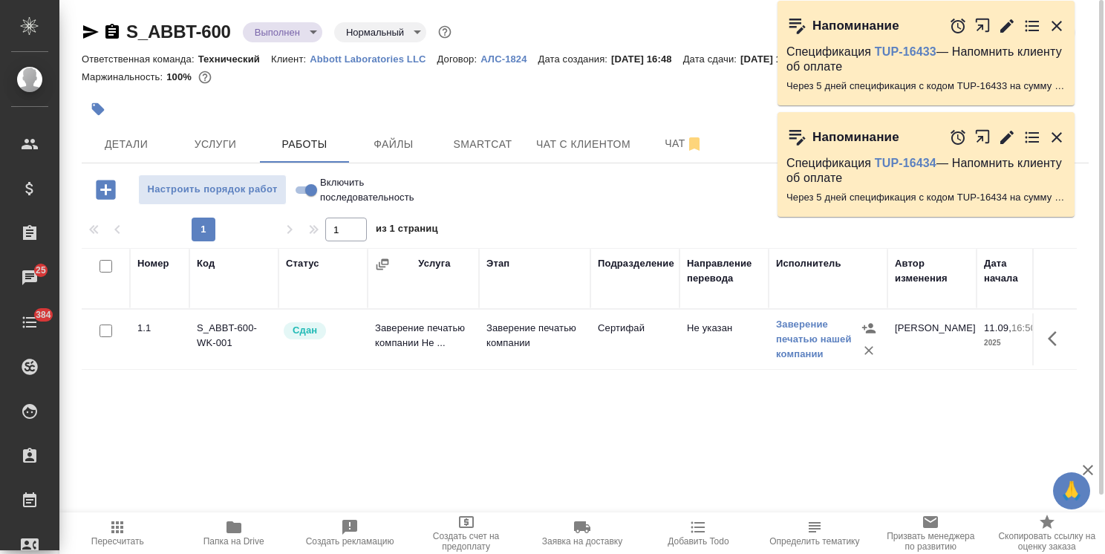
click at [293, 36] on body "🙏 .cls-1 fill:#fff; AWATERA Usmanova Olga Клиенты Спецификации Заказы 25 Чаты 3…" at bounding box center [552, 277] width 1105 height 554
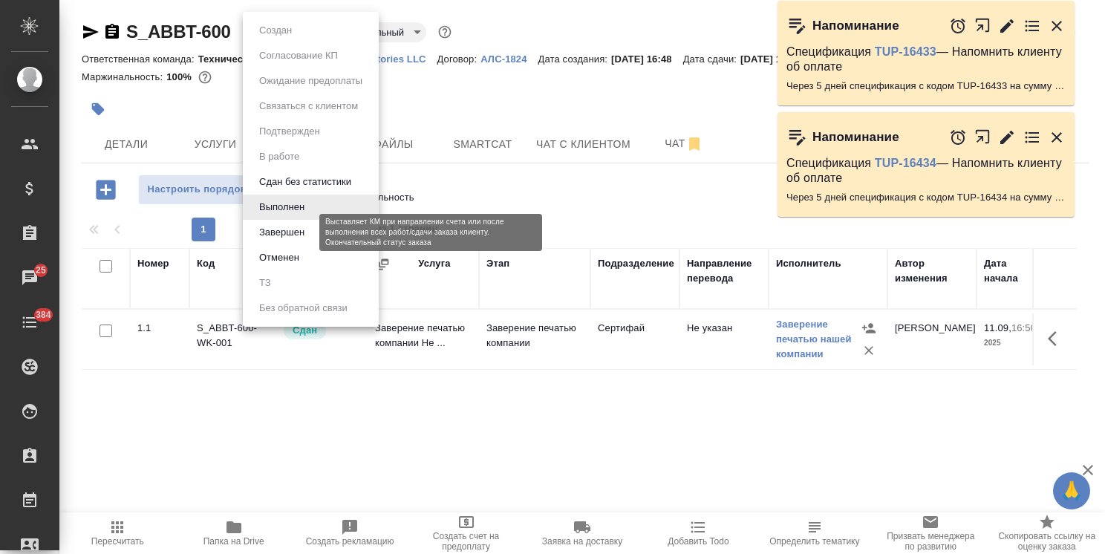
click at [293, 236] on button "Завершен" at bounding box center [282, 232] width 54 height 16
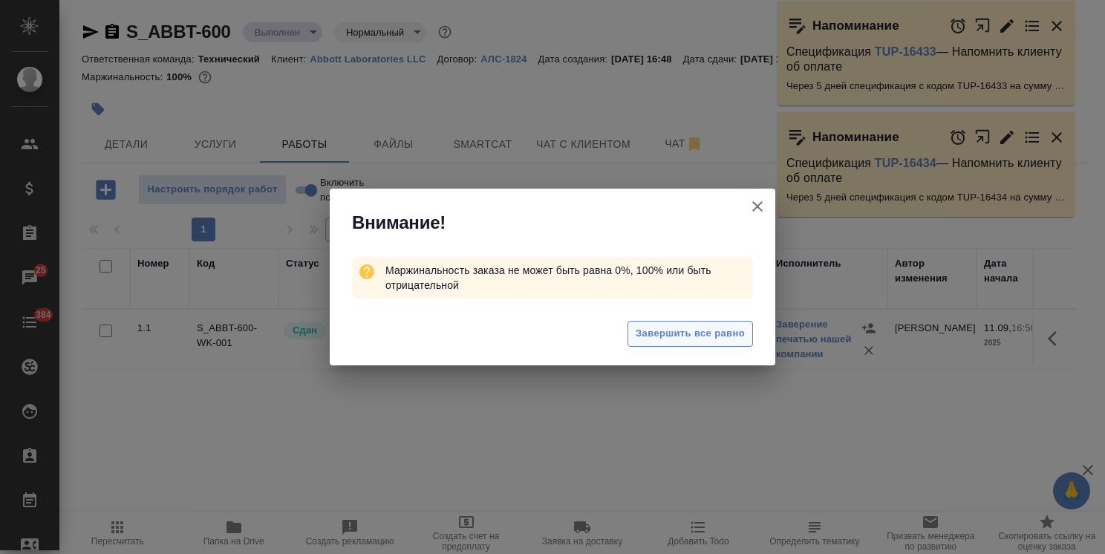
click at [713, 329] on span "Завершить все равно" at bounding box center [690, 333] width 109 height 17
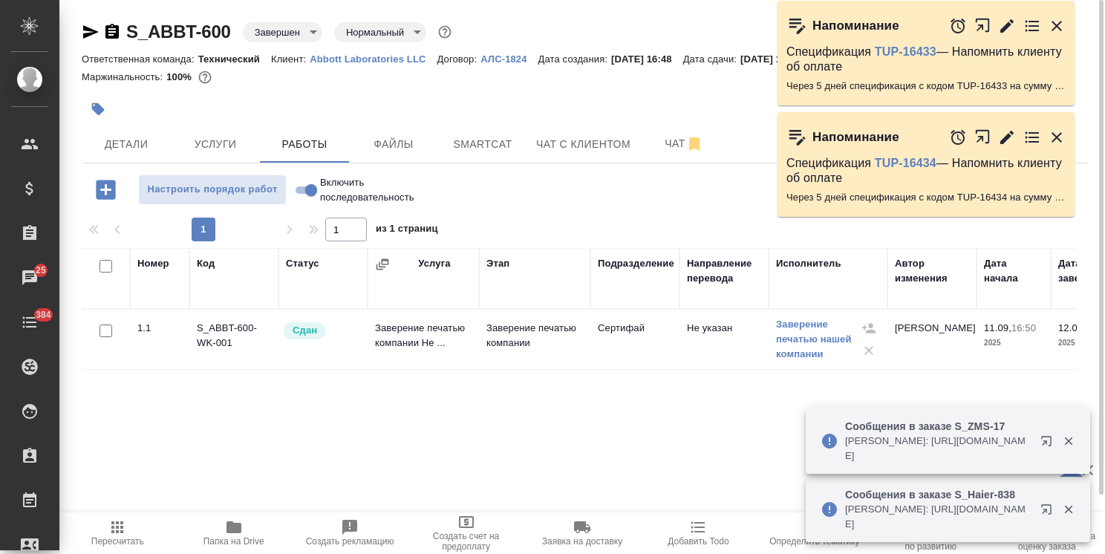
click at [588, 538] on span "Заявка на доставку" at bounding box center [582, 541] width 80 height 10
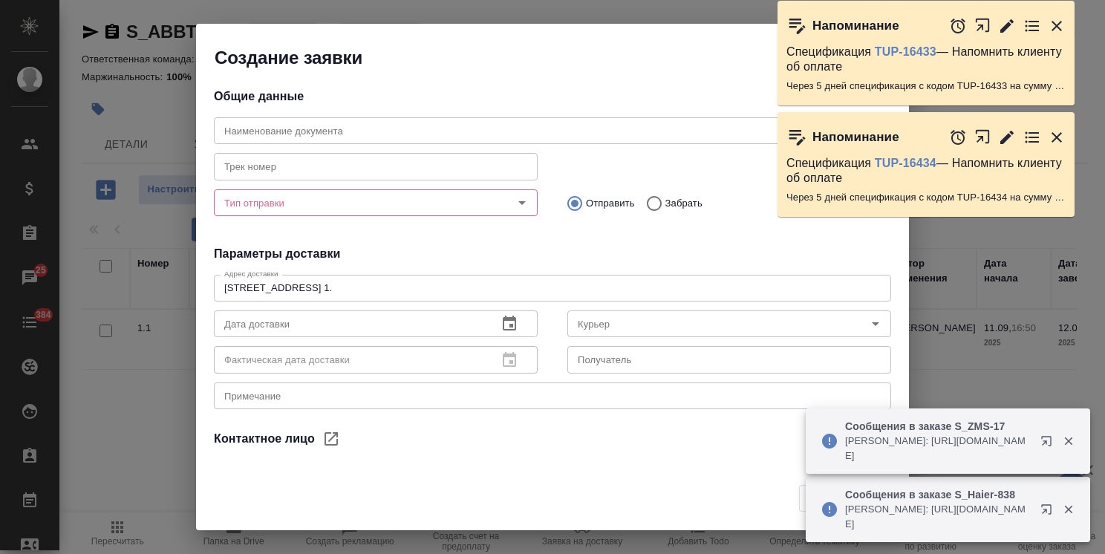
type input "Русиновская Янина"
click at [311, 134] on input "text" at bounding box center [552, 130] width 677 height 27
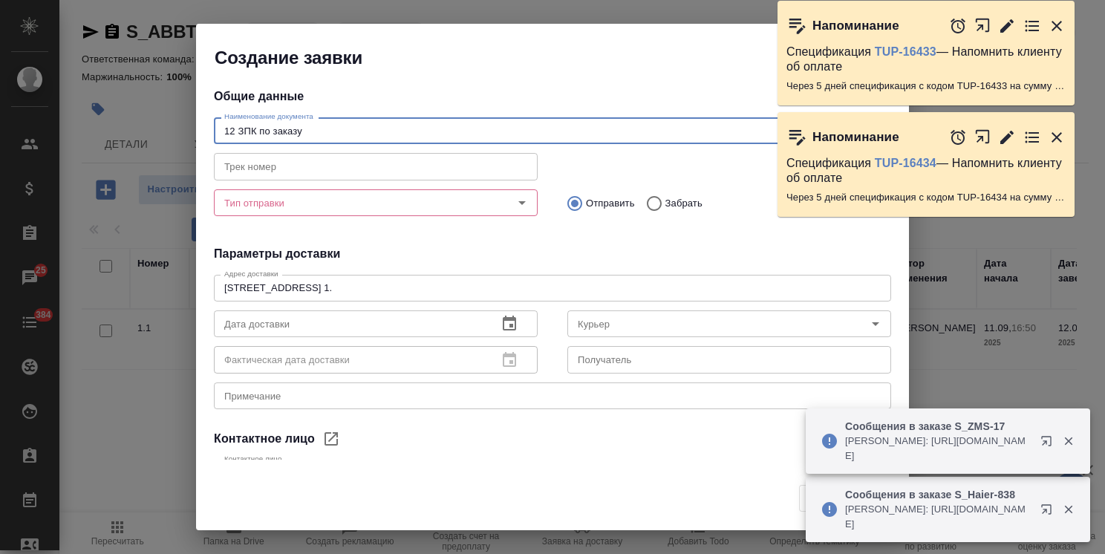
type input "12 ЗПК по заказу"
click at [267, 205] on input "Тип отправки" at bounding box center [350, 203] width 265 height 18
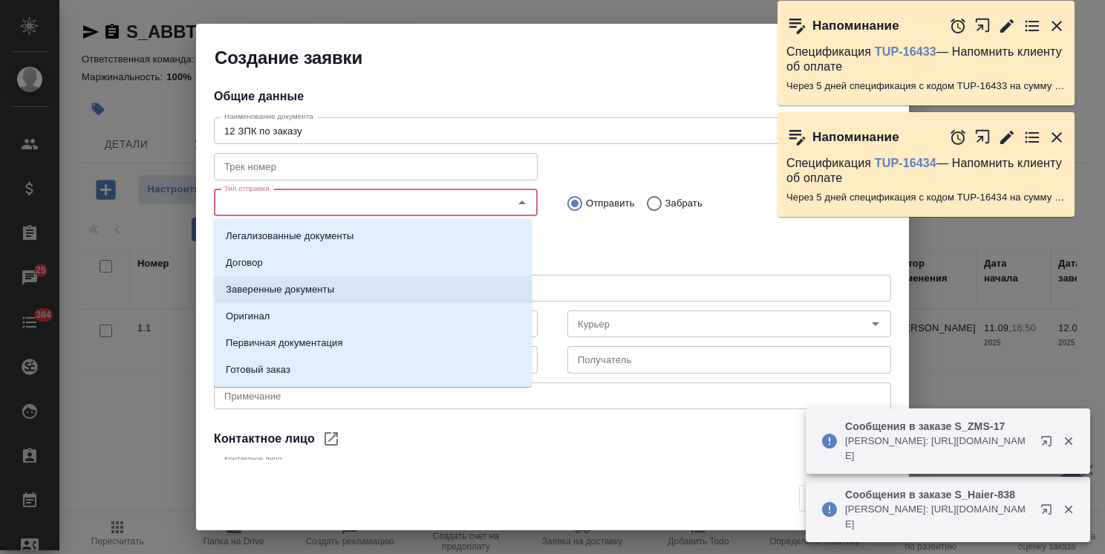
click at [293, 292] on p "Заверенные документы" at bounding box center [280, 289] width 108 height 15
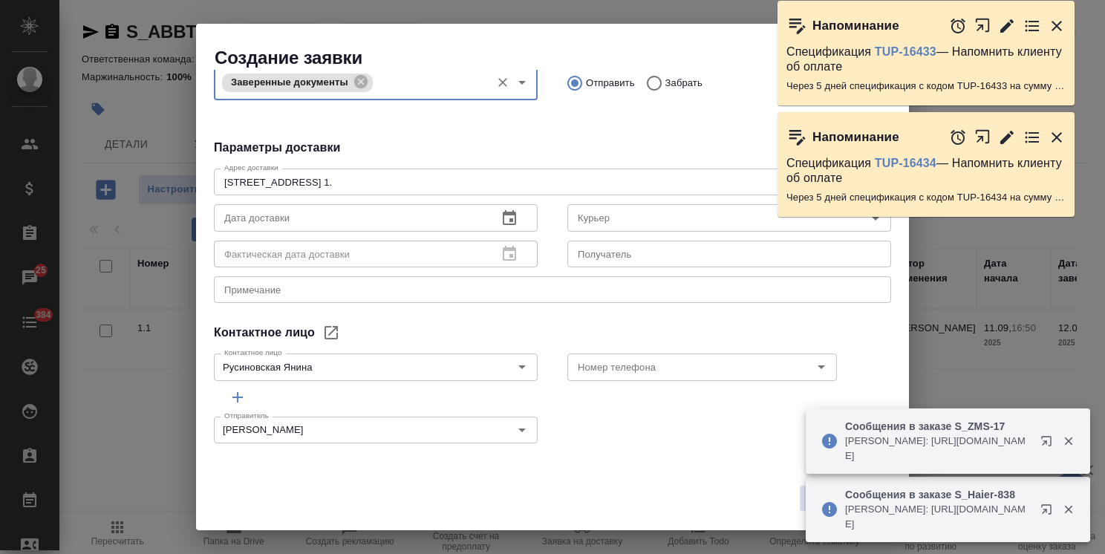
scroll to position [125, 0]
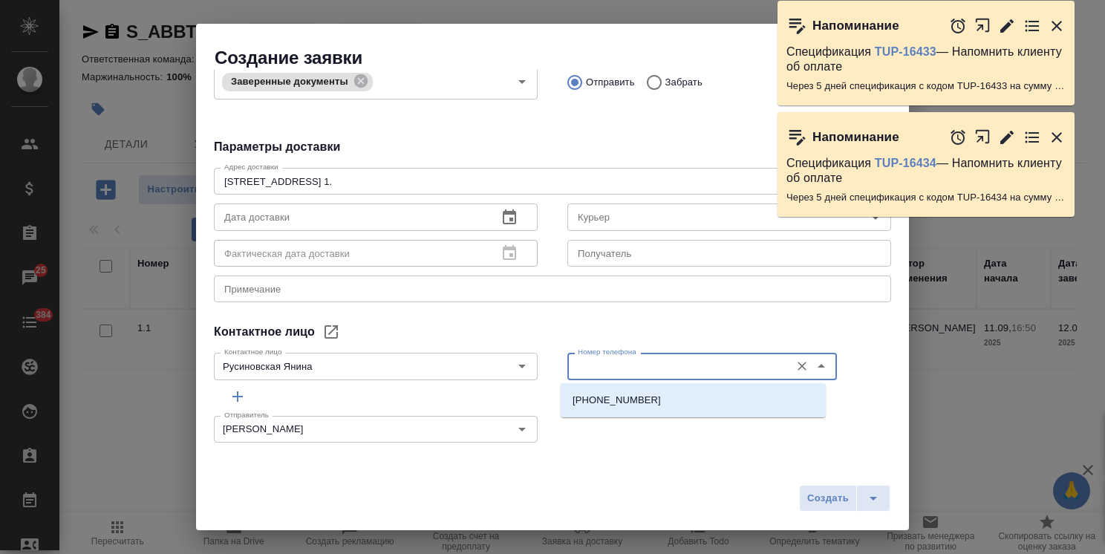
click at [587, 363] on input "Номер телефона" at bounding box center [677, 366] width 211 height 18
click at [604, 402] on p "+7(921) 037-97-04" at bounding box center [616, 400] width 88 height 15
type input "+7(921) 037-97-04"
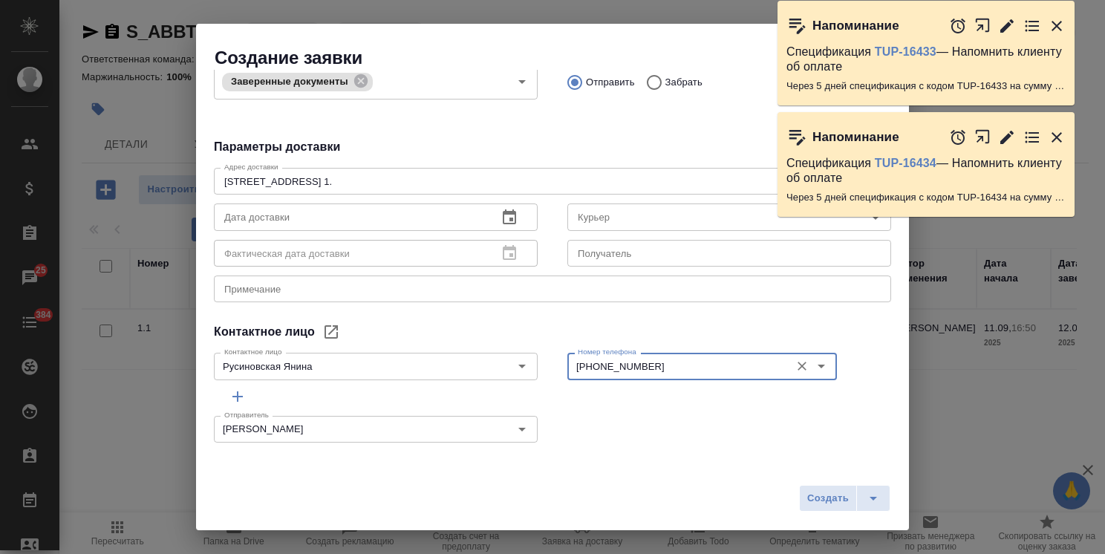
click at [500, 221] on icon "button" at bounding box center [509, 218] width 18 height 18
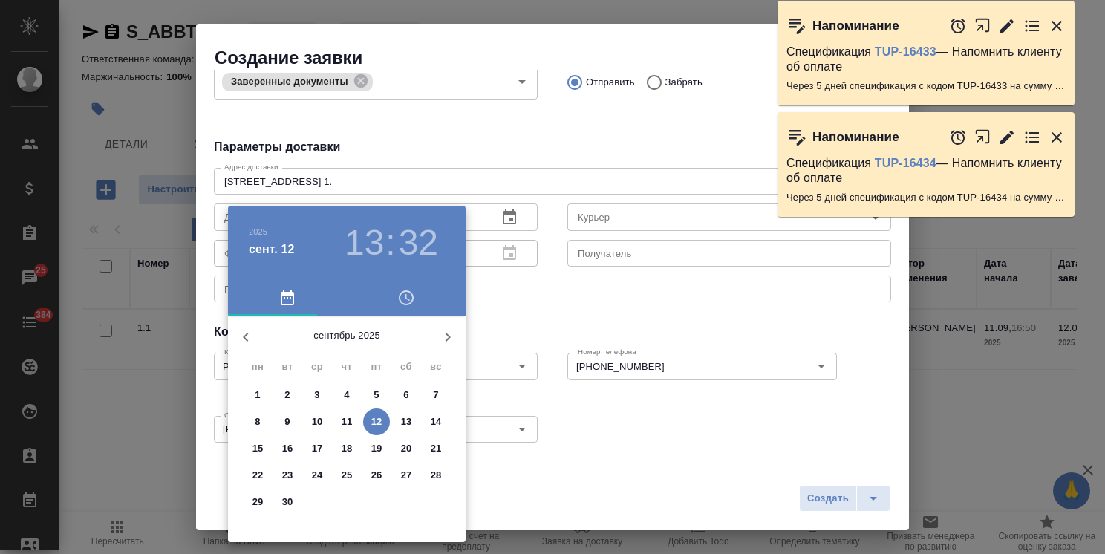
click at [256, 447] on p "15" at bounding box center [257, 448] width 11 height 15
type input "15.09.2025 13:32"
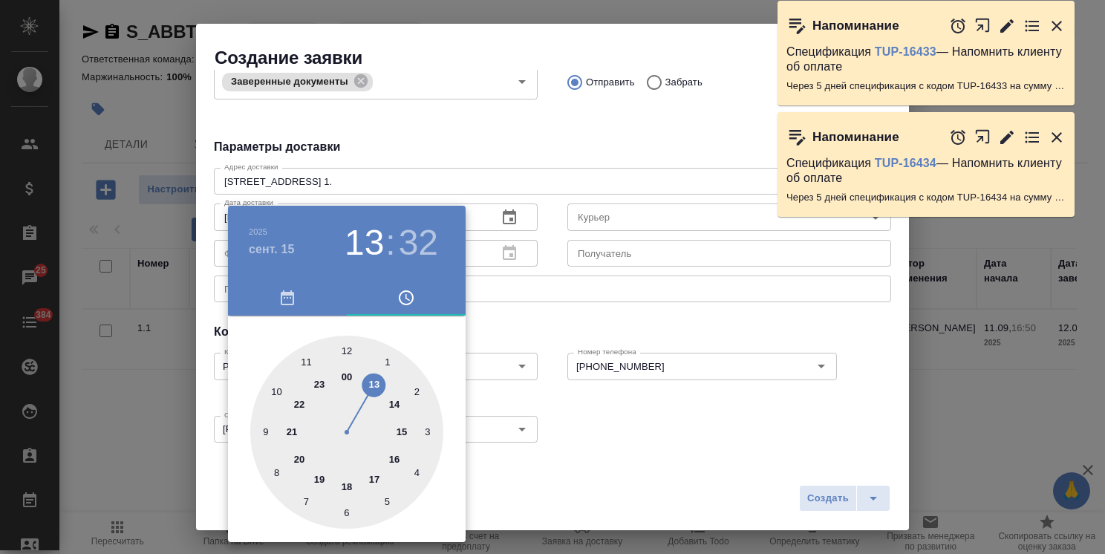
click at [555, 307] on div at bounding box center [552, 277] width 1105 height 554
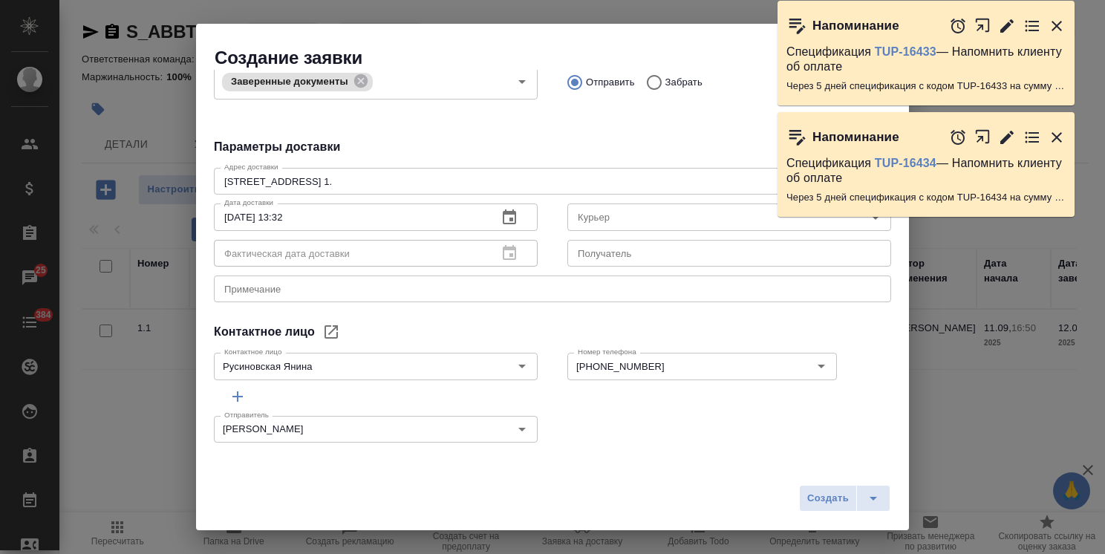
click at [291, 296] on div "x Примечание" at bounding box center [552, 288] width 677 height 27
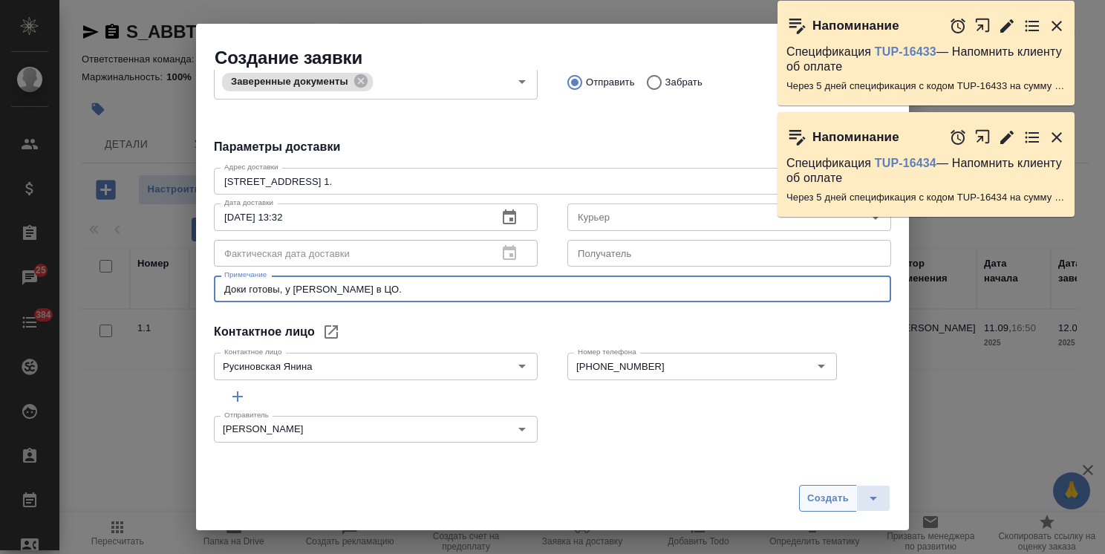
type textarea "Доки готовы, у Алексея в ЦО."
click at [832, 496] on span "Создать" at bounding box center [828, 498] width 42 height 17
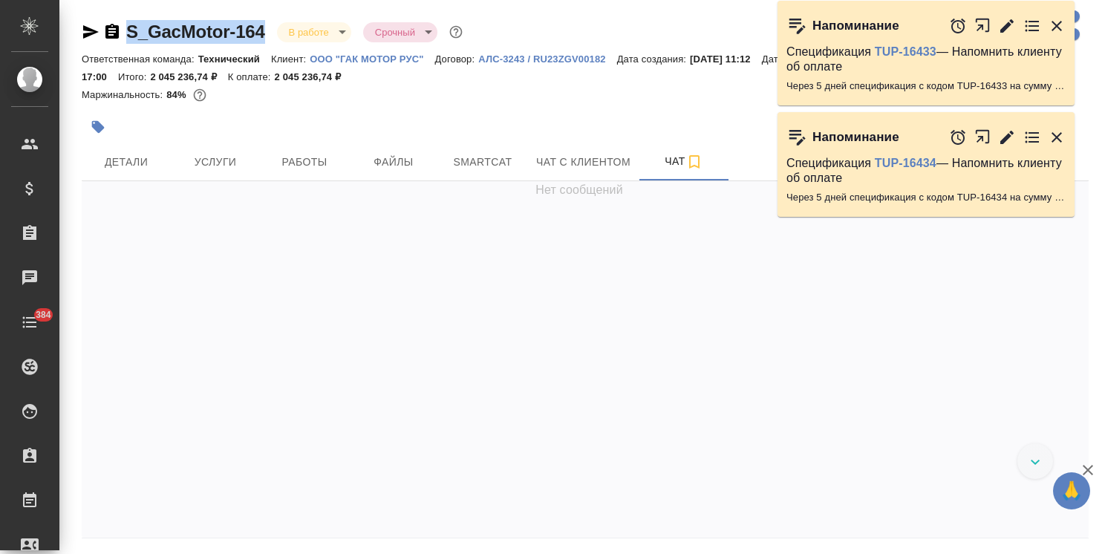
drag, startPoint x: 266, startPoint y: 17, endPoint x: 98, endPoint y: 1, distance: 168.5
click at [109, 17] on div "S_GacMotor-164 В работе inProgress Срочный urgent Ответственная команда: Технич…" at bounding box center [585, 302] width 1023 height 605
copy link "S_GacMotor-164"
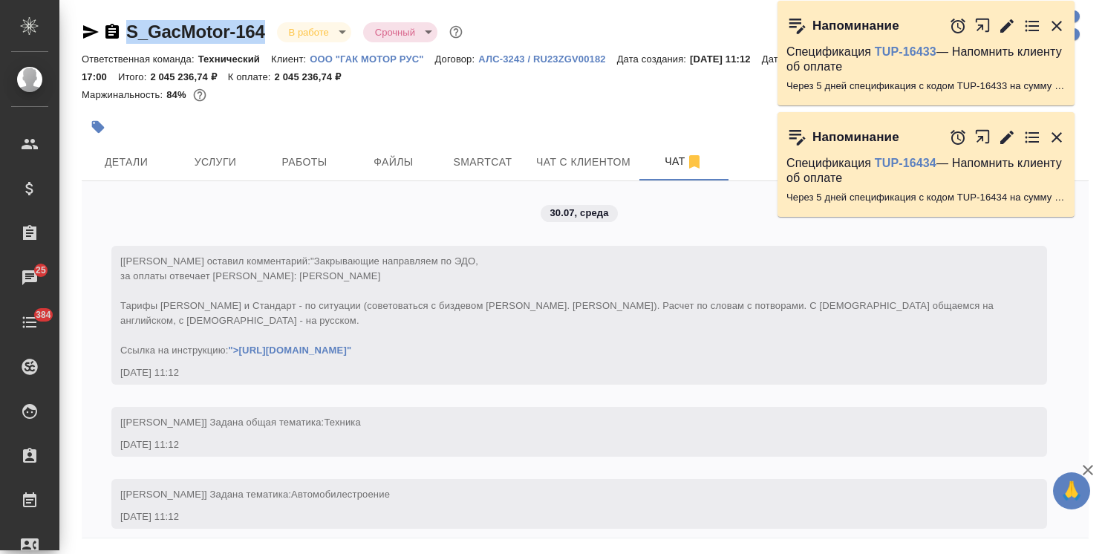
scroll to position [44690, 0]
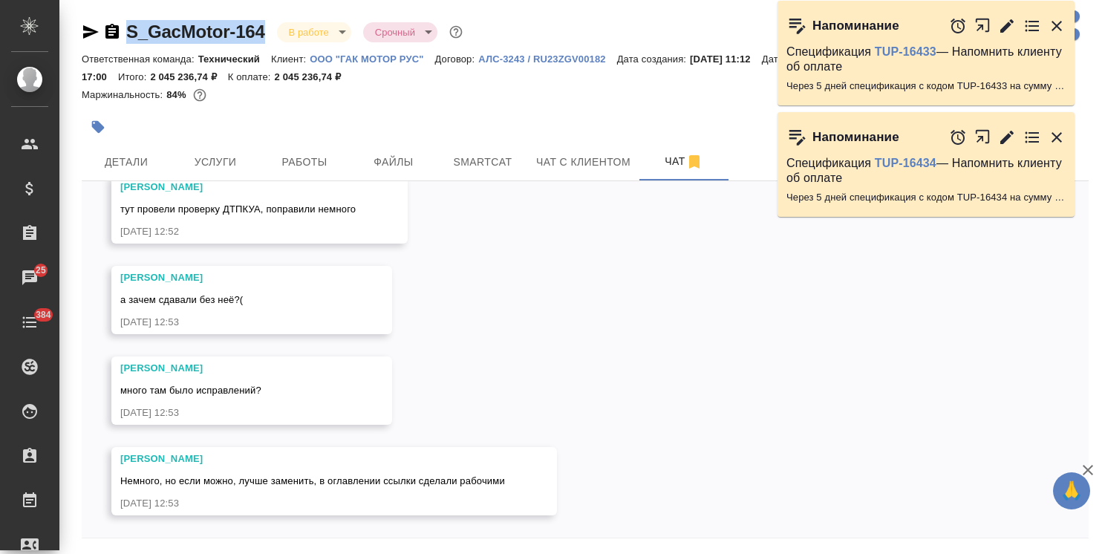
copy link "S_GacMotor-164"
